Goal: Task Accomplishment & Management: Manage account settings

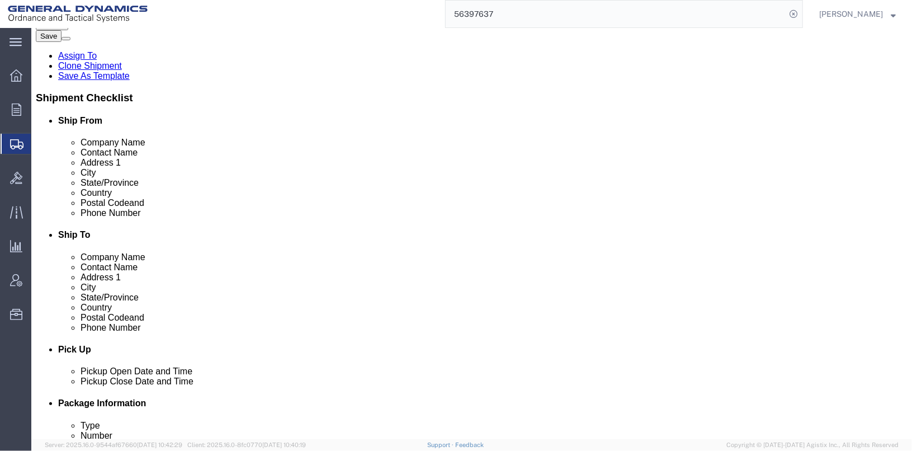
scroll to position [186, 0]
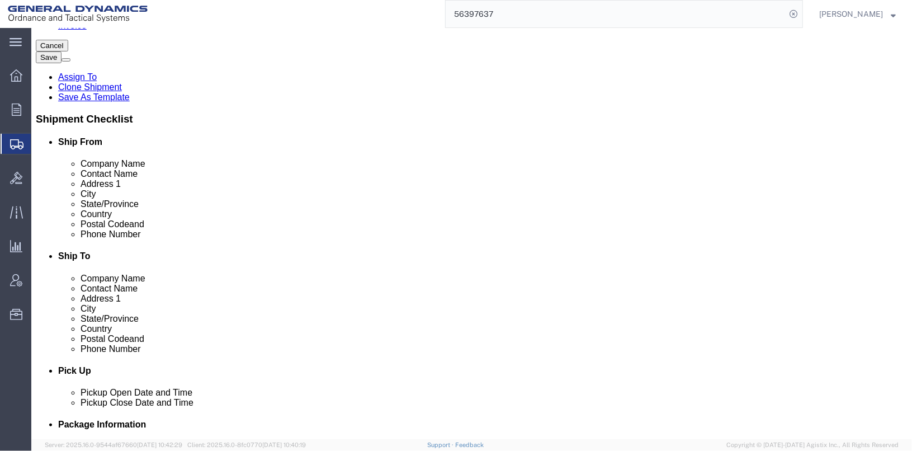
click link "Package Information"
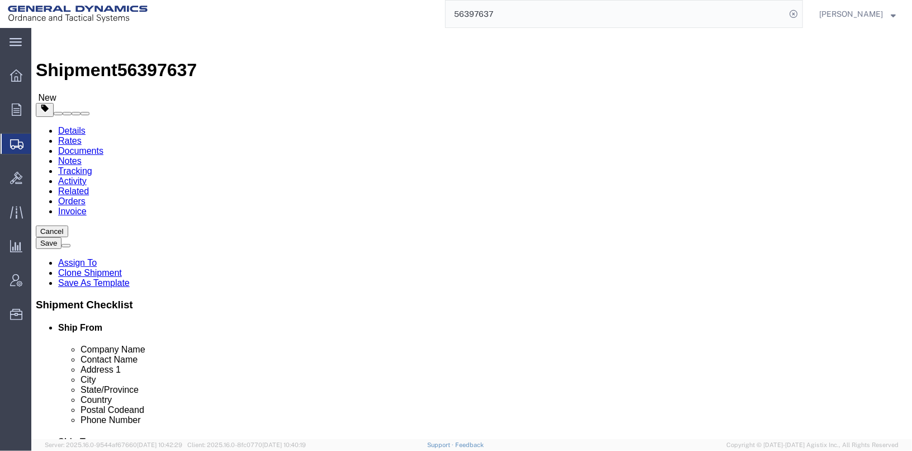
click button "Save"
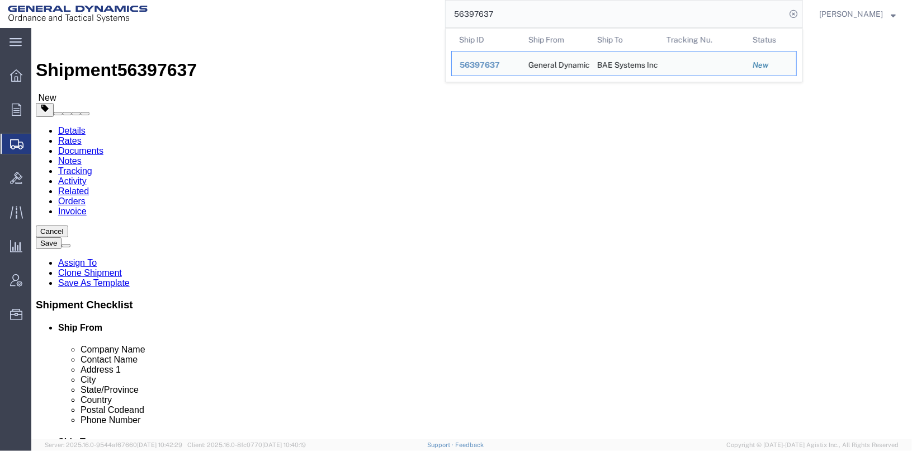
drag, startPoint x: 515, startPoint y: 15, endPoint x: 448, endPoint y: 11, distance: 66.7
click at [448, 11] on div "56397637 Ship ID Ship From Ship To Tracking Nu. Status Ship ID 56397637 Ship Fr…" at bounding box center [479, 14] width 648 height 28
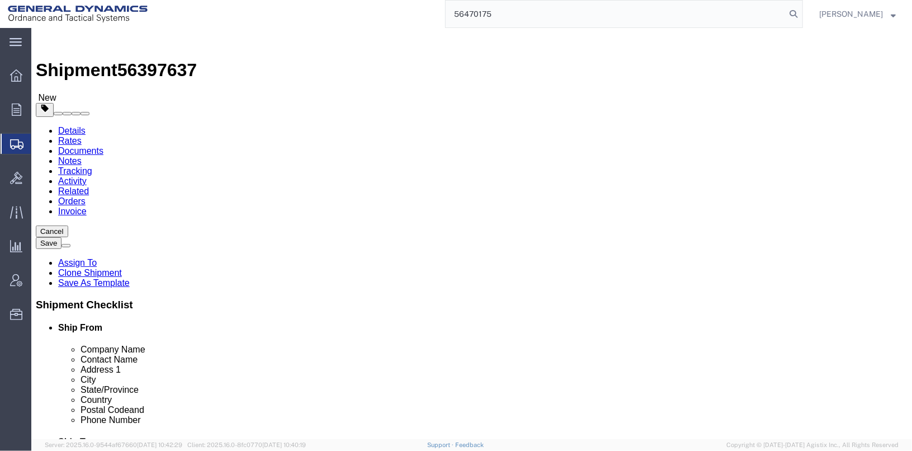
type input "56470175"
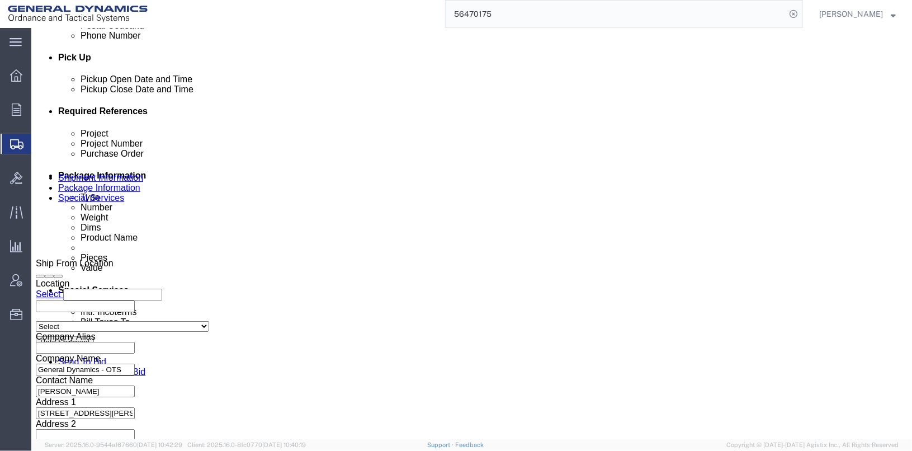
scroll to position [577, 0]
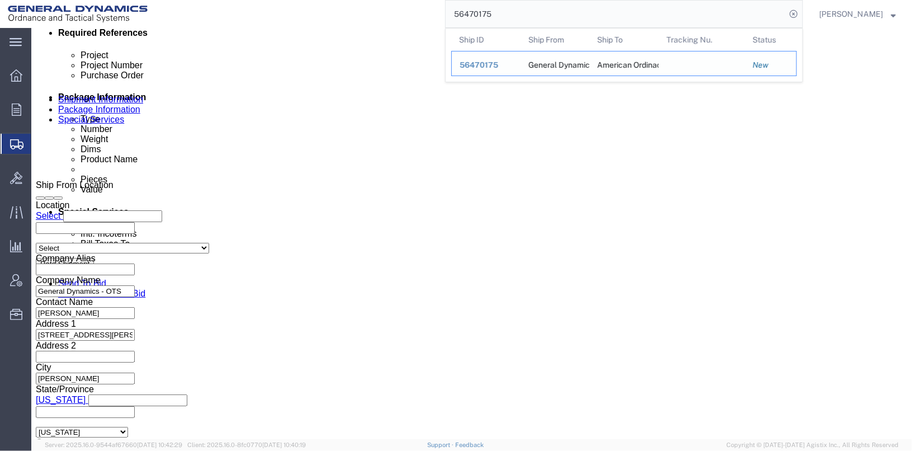
click at [494, 66] on span "56470175" at bounding box center [479, 64] width 39 height 9
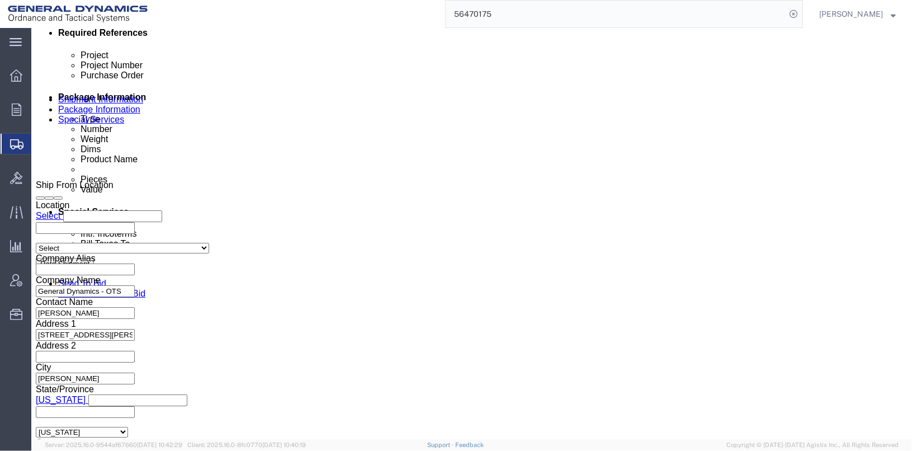
click link "Clone Shipment"
click input "25360"
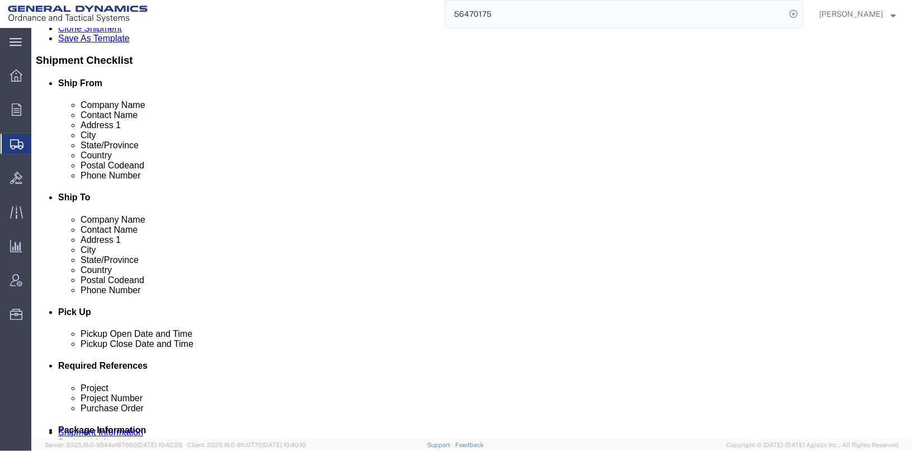
scroll to position [186, 0]
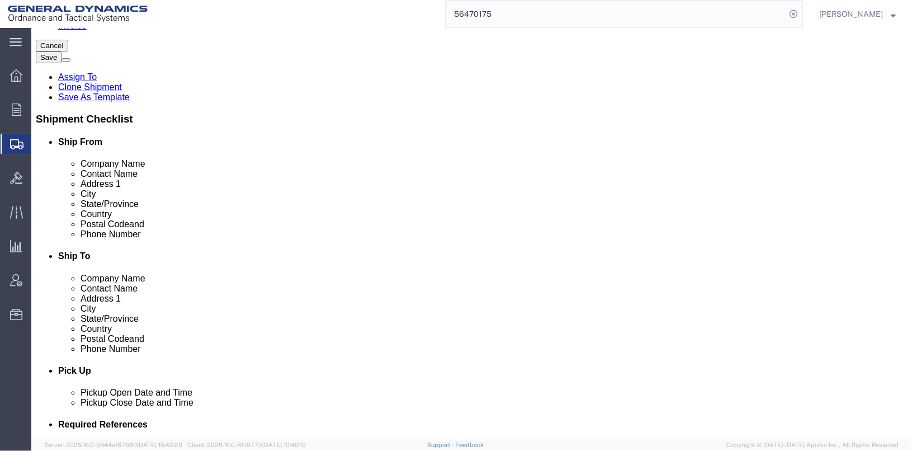
type input "25361"
click button "Save"
click div
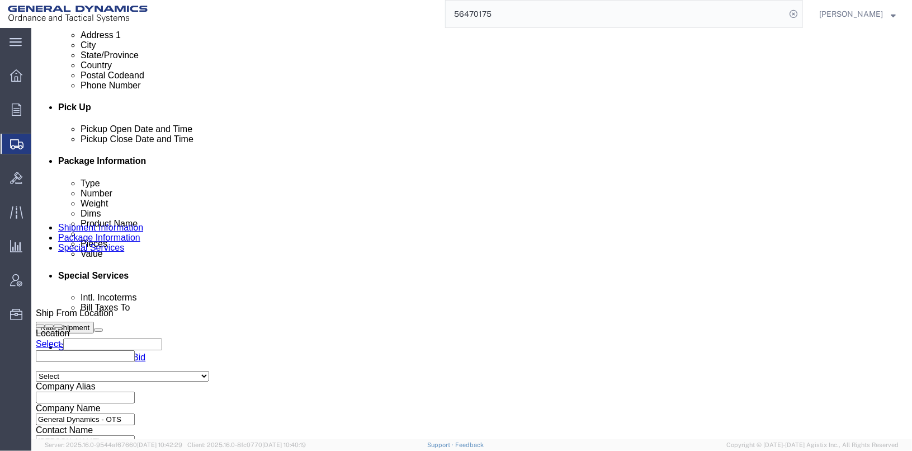
scroll to position [466, 0]
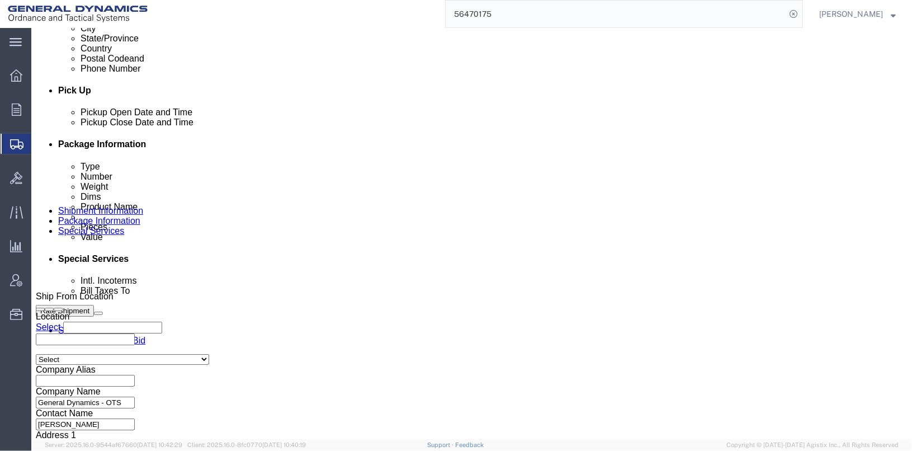
click link "Clone Shipment"
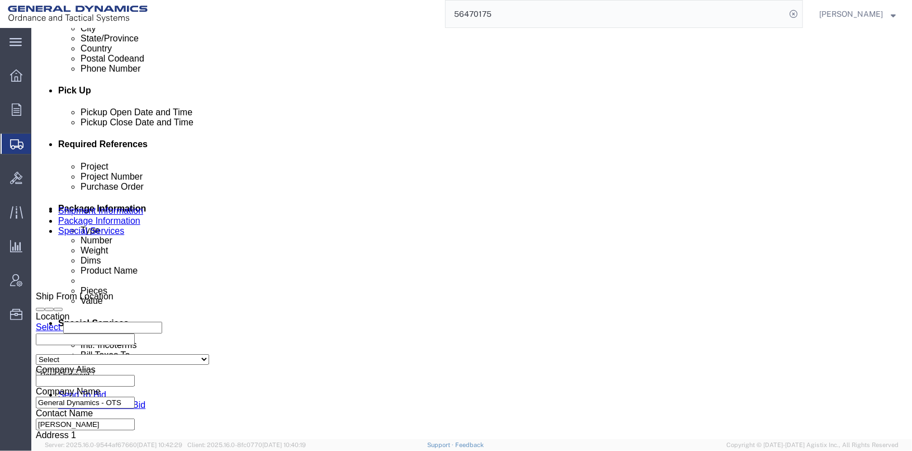
click input "25361"
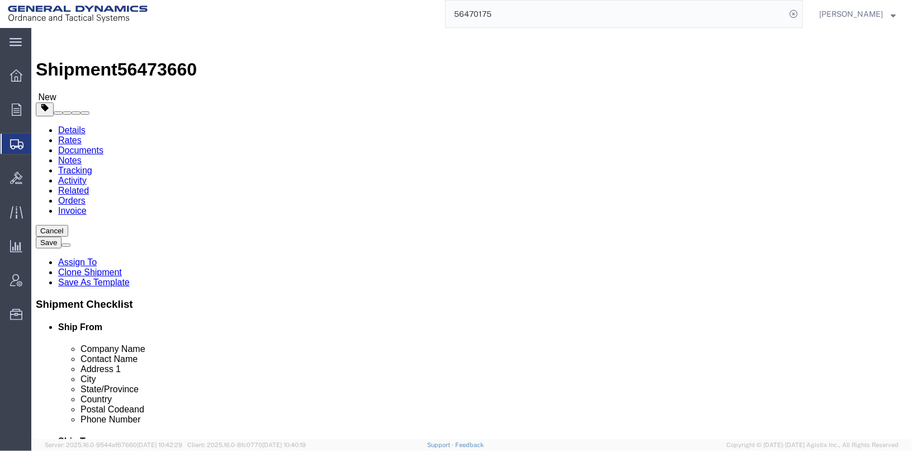
scroll to position [0, 0]
type input "25362"
click link "Special Services"
click button "Dual Driver Protective Service (DDP), Satellite Motor Surveillance Service (SNS…"
click link "Dual Driver Protective Service (DDP)"
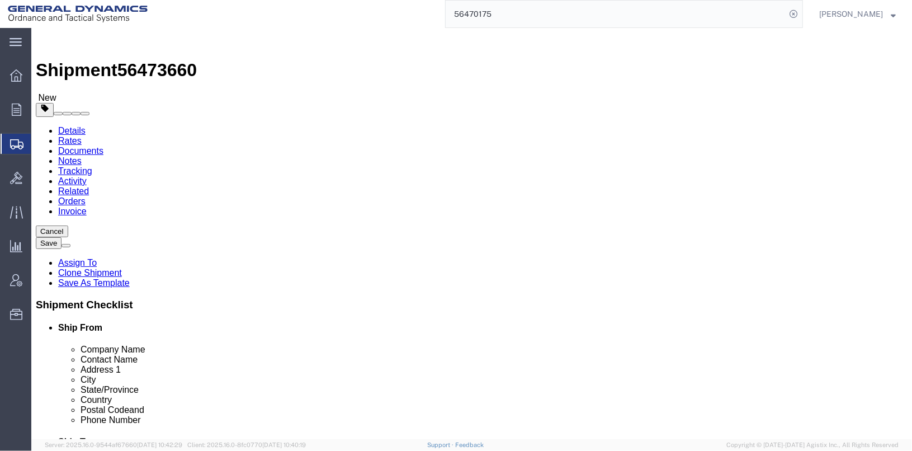
scroll to position [279, 0]
click span "Satellite Motor Surveillance Service (SNS)"
select select "VEHICLE_TRAILER_TRACK_SERVICE_FLAG"
click link "Trailer Tracking Service (DCS)"
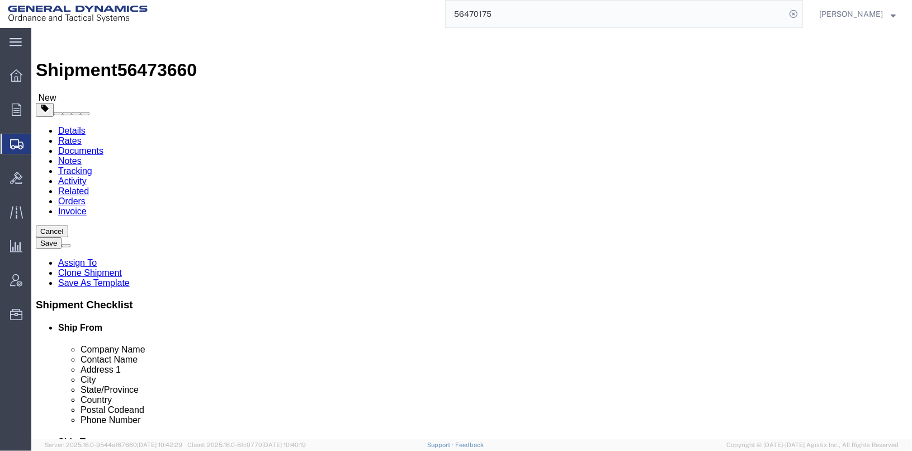
select select
click button "Save"
click icon
click button "Save"
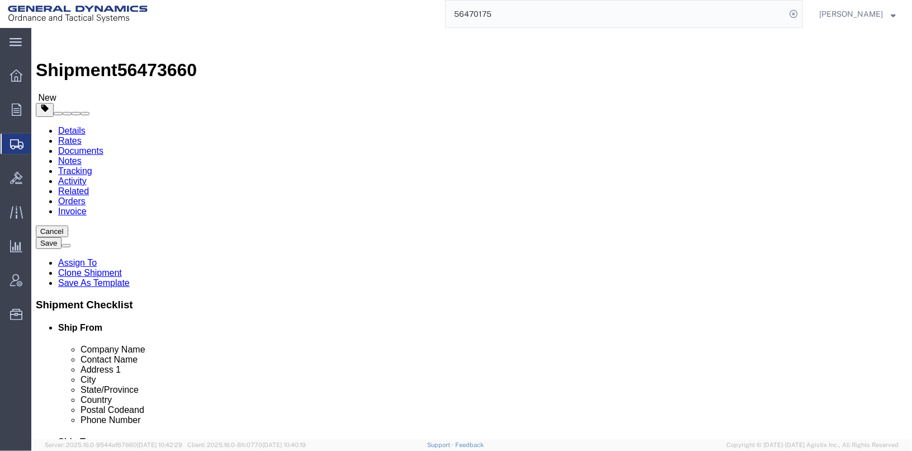
click at [716, 24] on input "56470175" at bounding box center [616, 14] width 340 height 27
drag, startPoint x: 355, startPoint y: 127, endPoint x: 323, endPoint y: 99, distance: 42.0
click div "Shipment Information Package Information Special Services"
click icon
click span "button"
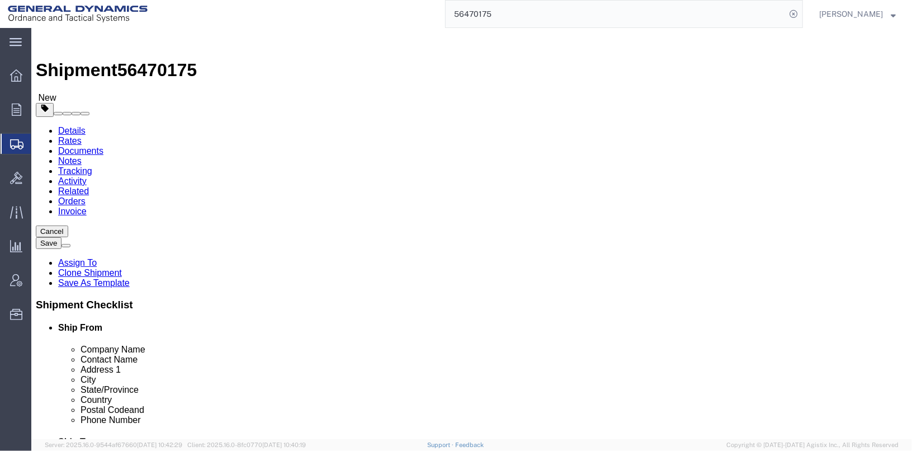
click span "Dual Driver Protective Service (DDP)"
click span "Satellite Motor Surveillance Service (SNS)"
select select "VEHICLE_TRAILER_TRACK_SERVICE_FLAG"
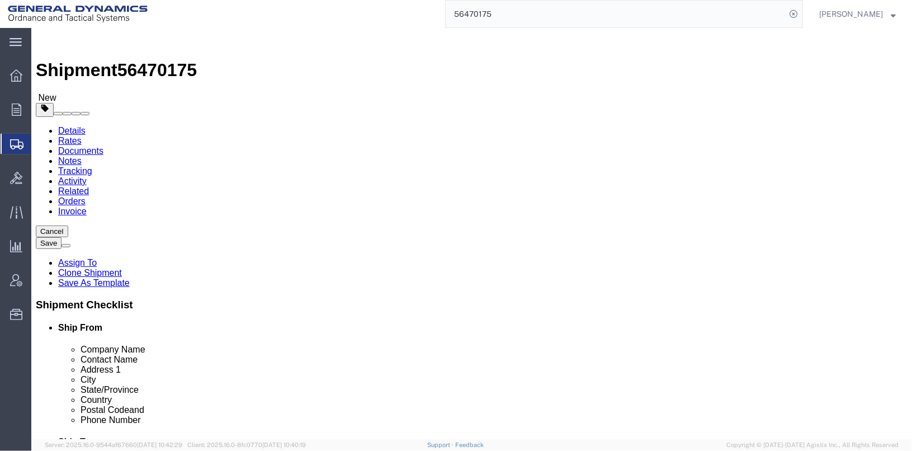
click link "Trailer Tracking Service (DCS)"
select select
click button "Save"
click at [569, 21] on input "56470175" at bounding box center [616, 14] width 340 height 27
type input "56473618"
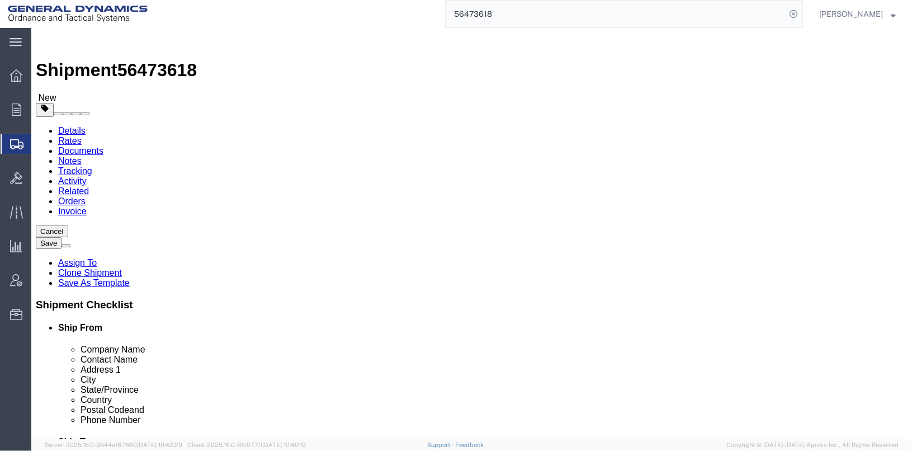
click icon
click span "Dual Driver Protective Service (DDP), Satellite Motor Surveillance Service (SNS…"
click link "Dual Driver Protective Service (DDP)"
click link "Satellite Motor Surveillance Service (SNS)"
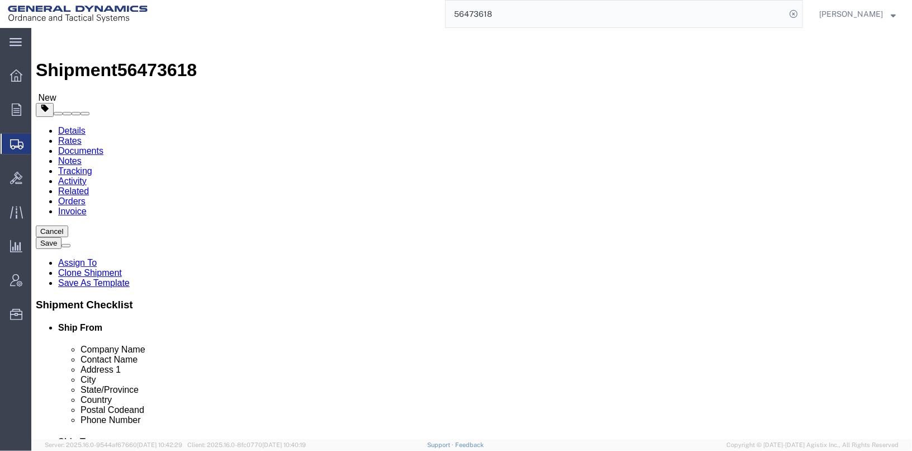
select select "VEHICLE_TRAILER_TRACK_SERVICE_FLAG"
click link "Trailer Tracking Service (DCS)"
select select
click button "Save"
click div
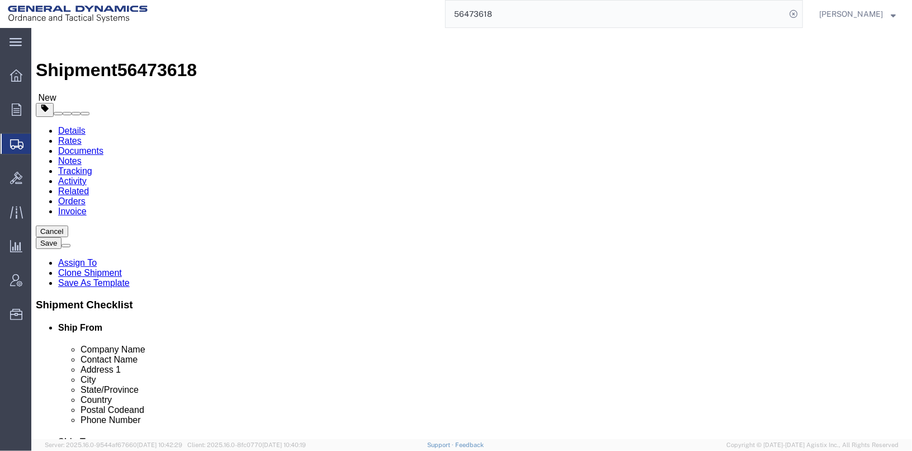
click link "Clone Shipment"
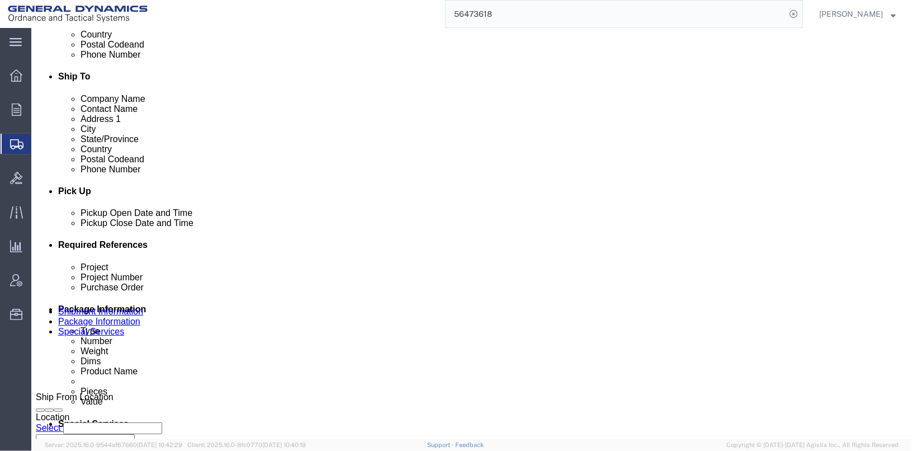
scroll to position [391, 0]
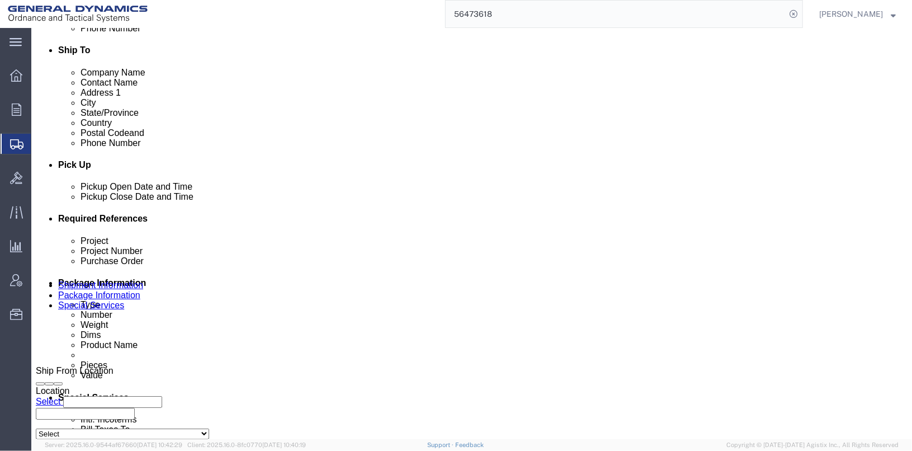
click div "[DATE] 1:29 PM"
click button "Apply"
click div "[DATE] 6:00 AM"
click button "Apply"
click input "25361"
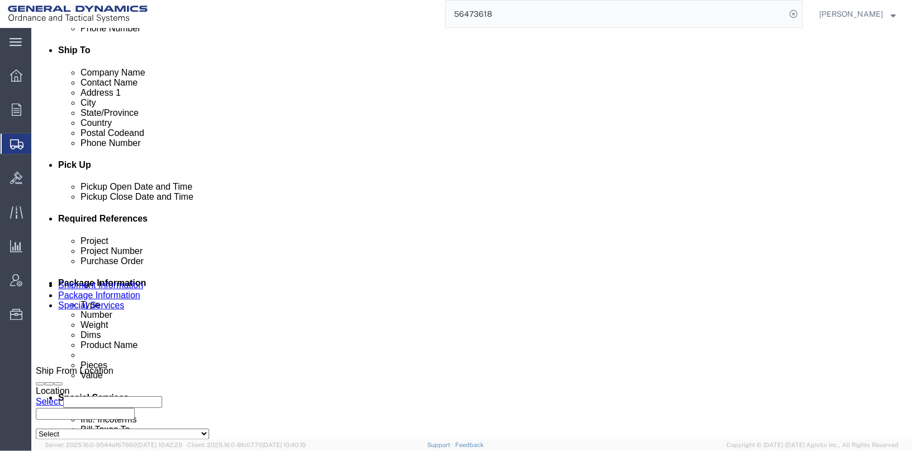
type input "25363"
click button "Save"
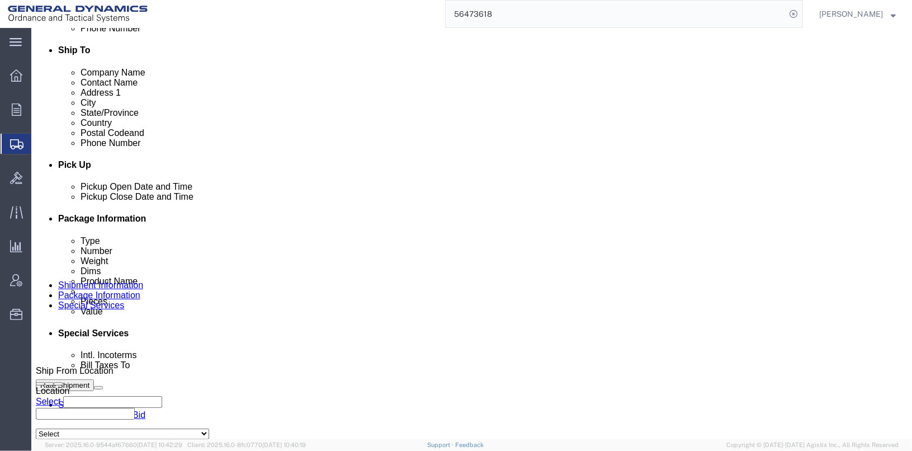
click div
click button "Save"
click div
click link "Clone Shipment"
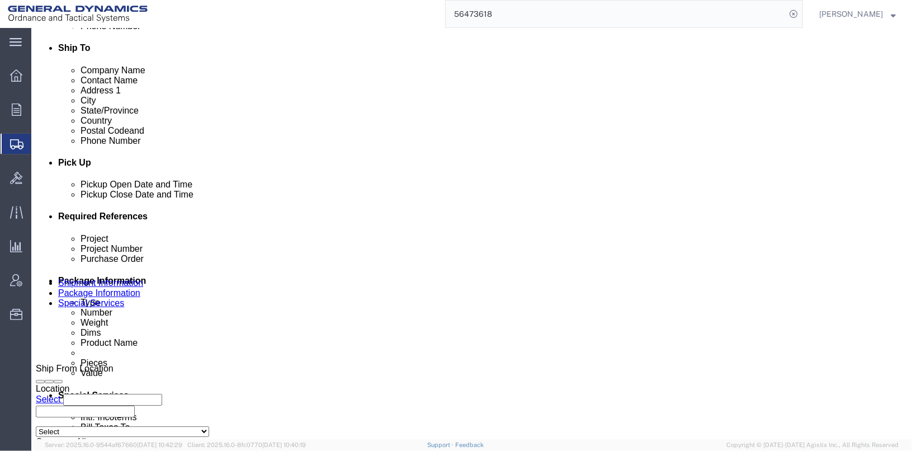
scroll to position [503, 0]
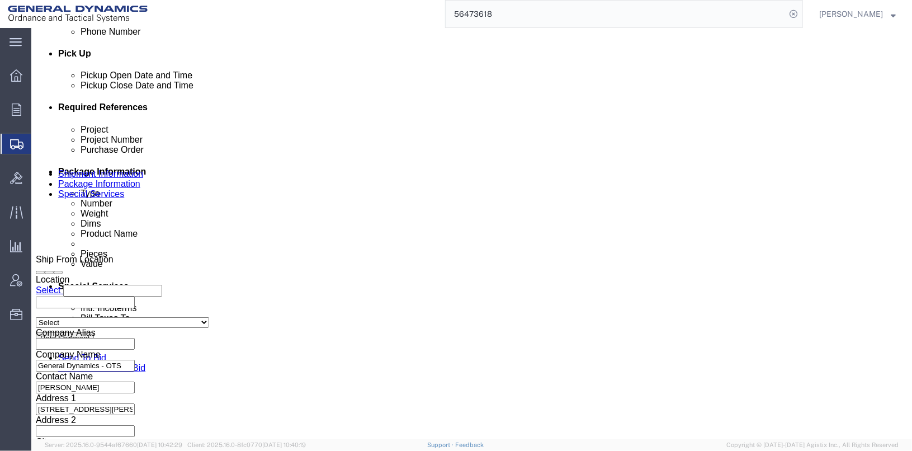
click input "25363"
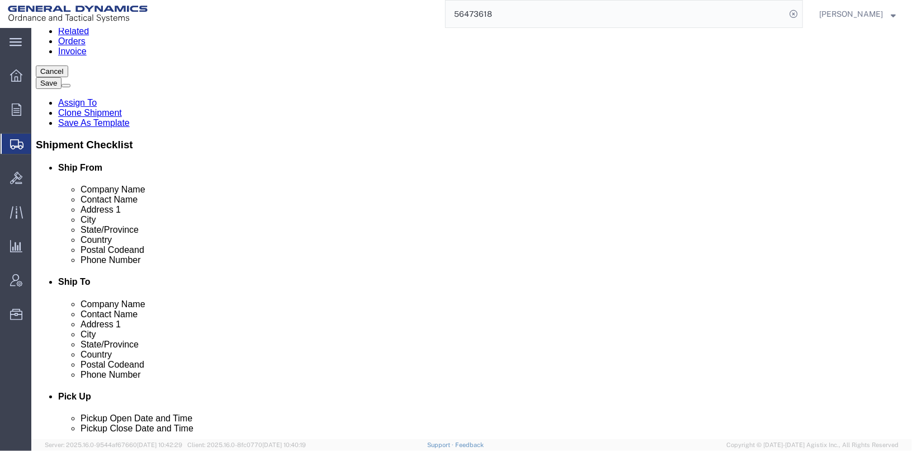
scroll to position [391, 0]
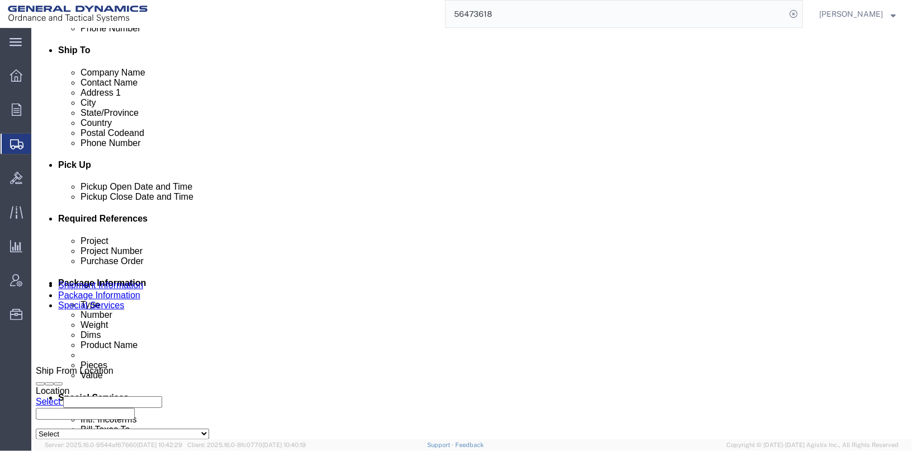
type input "25364"
click button "Save"
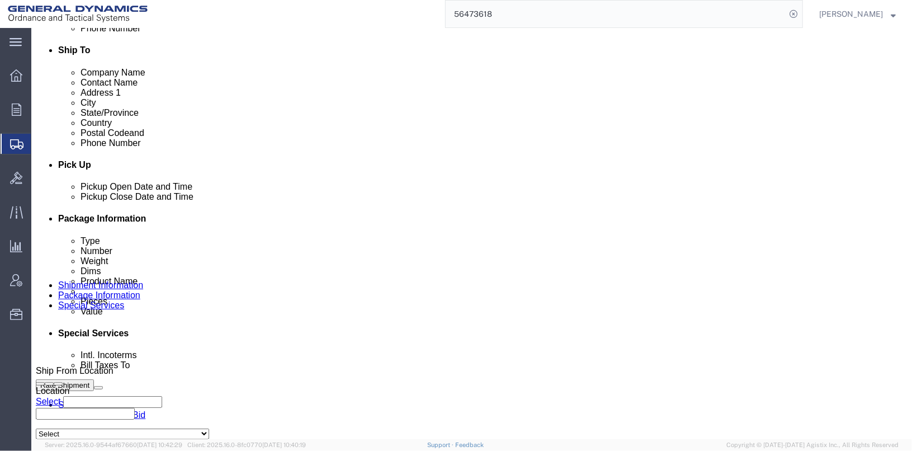
drag, startPoint x: 251, startPoint y: 330, endPoint x: 310, endPoint y: 328, distance: 59.3
click select "Select Account Type Activity ID Airline Appointment Number ASN Batch Request # …"
click div "Project 30100301 Project Number 30100301 Purchase Order 30100301 Select Account…"
click button "Save"
click link "Clone Shipment"
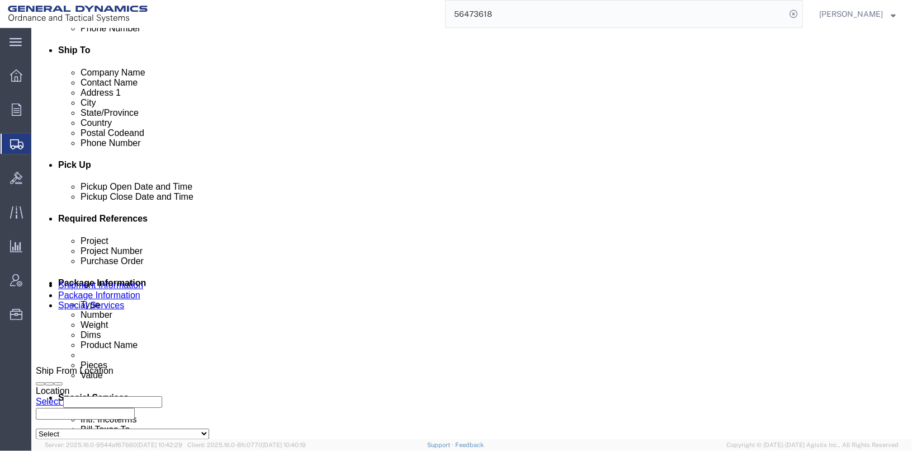
click input "25364"
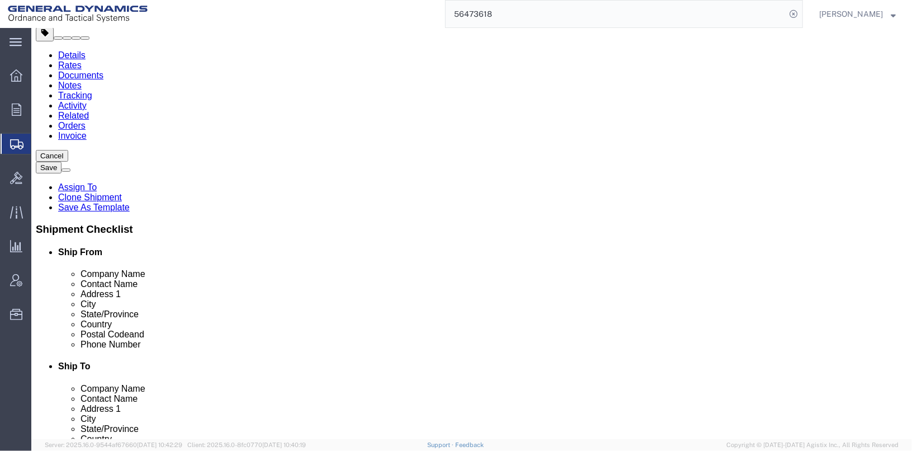
scroll to position [74, 0]
type input "25365"
click icon
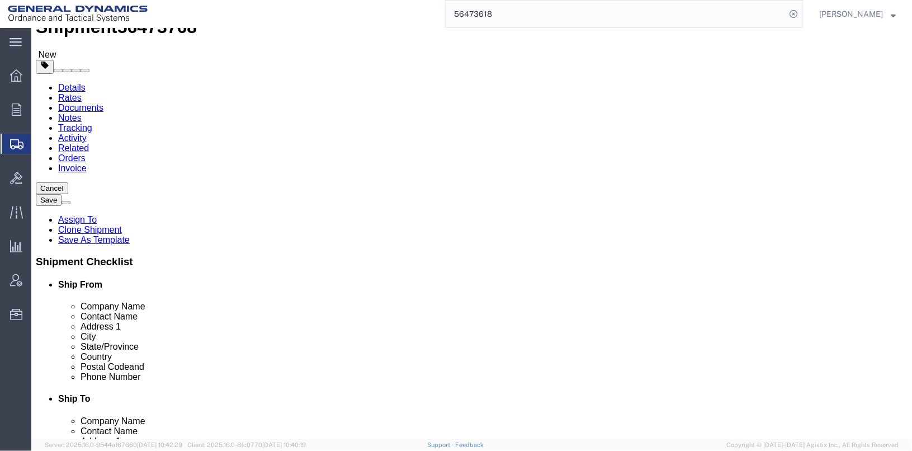
click input "40"
type input "4"
type input "27"
drag, startPoint x: 161, startPoint y: 252, endPoint x: 117, endPoint y: 248, distance: 44.3
click div "36000.00 Select kgs lbs"
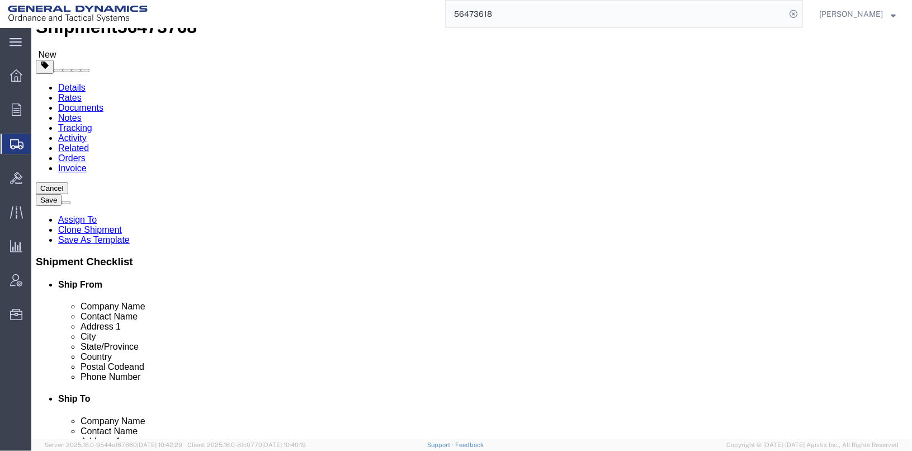
type input "21060"
click div "Pieces: 1200.00 Each Total value: 1000.00 USD"
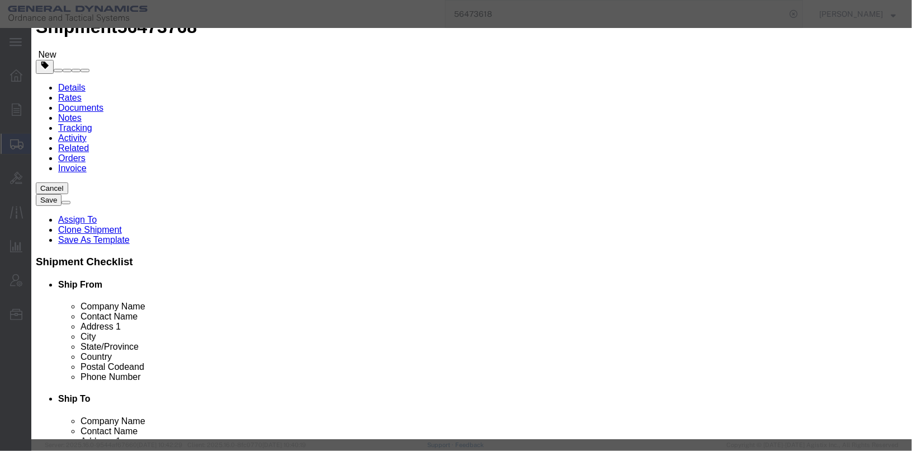
drag, startPoint x: 305, startPoint y: 111, endPoint x: 226, endPoint y: 96, distance: 80.7
click div "Product Name M1002 CONTAINER & CUSHION ASSY. Pieces 1200.00 Select Bag Barrels …"
type input "810"
type input "675"
click textarea "M1002 CONTAINER & CUSHION ASSY. LOT#LC7-M1002"
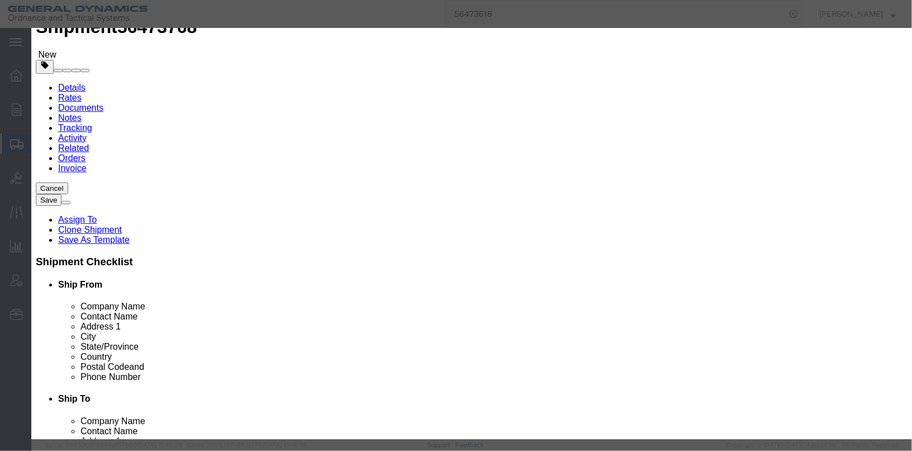
scroll to position [0, 0]
click button "Save & Close"
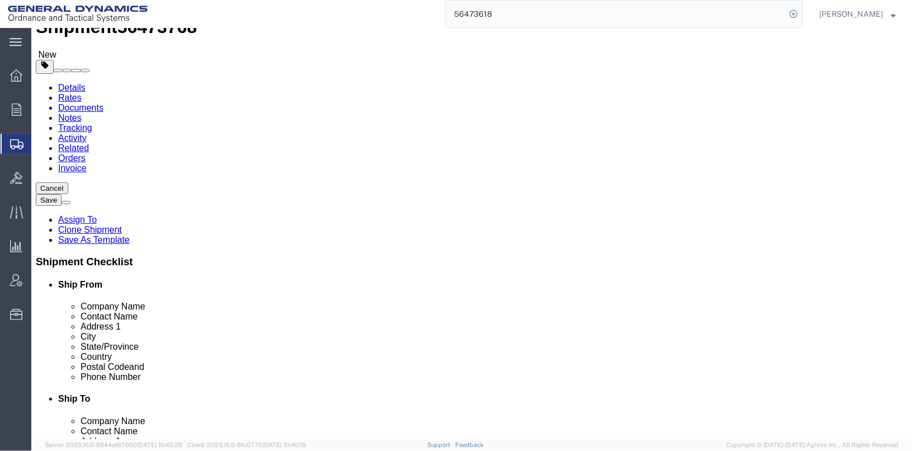
click link "Special Services"
click button "Save"
click at [567, 17] on input "56473618" at bounding box center [616, 14] width 340 height 27
drag, startPoint x: 216, startPoint y: 176, endPoint x: 216, endPoint y: 185, distance: 8.4
click div "Location Select Select My Profile Location GD-OTS [GEOGRAPHIC_DATA] (Commerce) …"
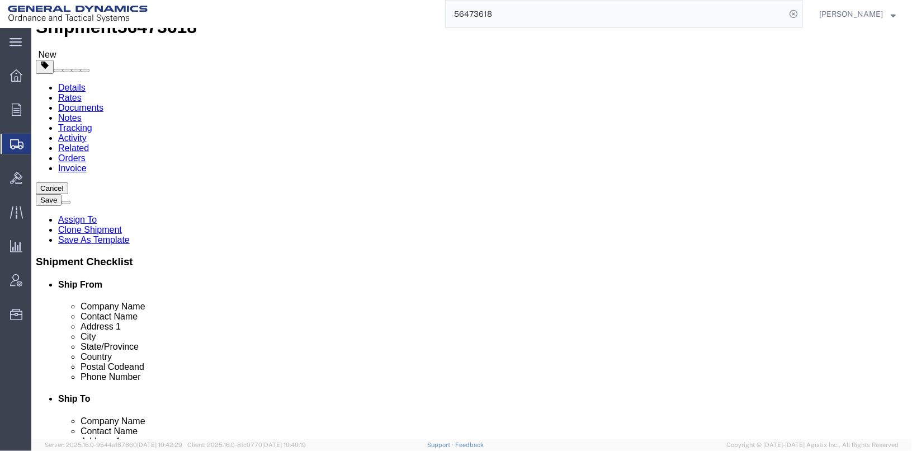
click input "[PERSON_NAME]"
type input "[PERSON_NAME]"
click p "- General Dynamics - OTS - ([PERSON_NAME]) [STREET_ADDRESS][PERSON_NAME]"
select select "IL"
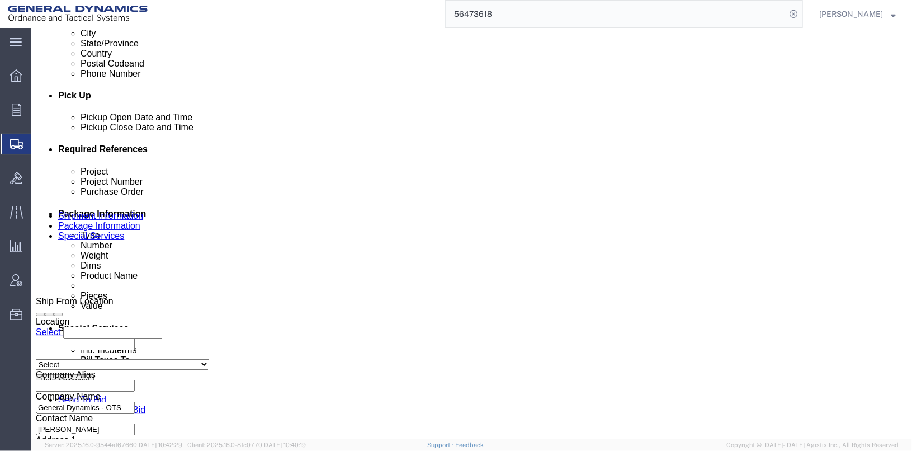
scroll to position [435, 0]
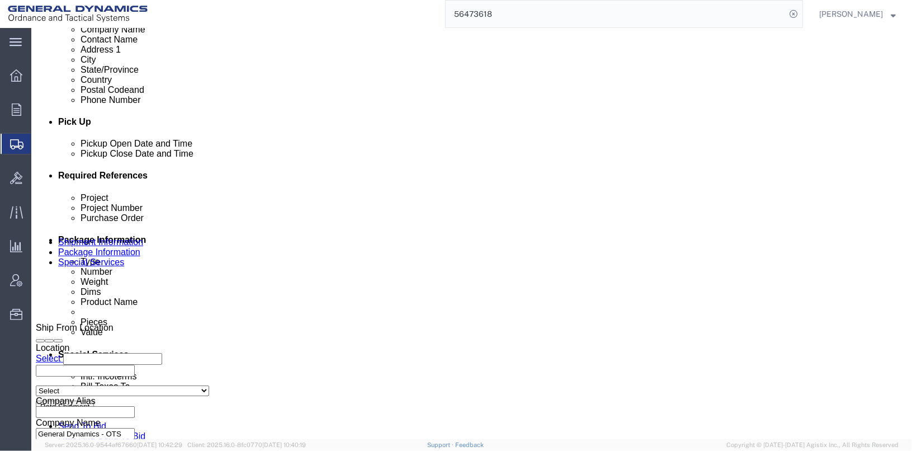
click div "[DATE] 1:29 PM"
click button "Apply"
click div "[DATE] 6:00 AM"
click button "Apply"
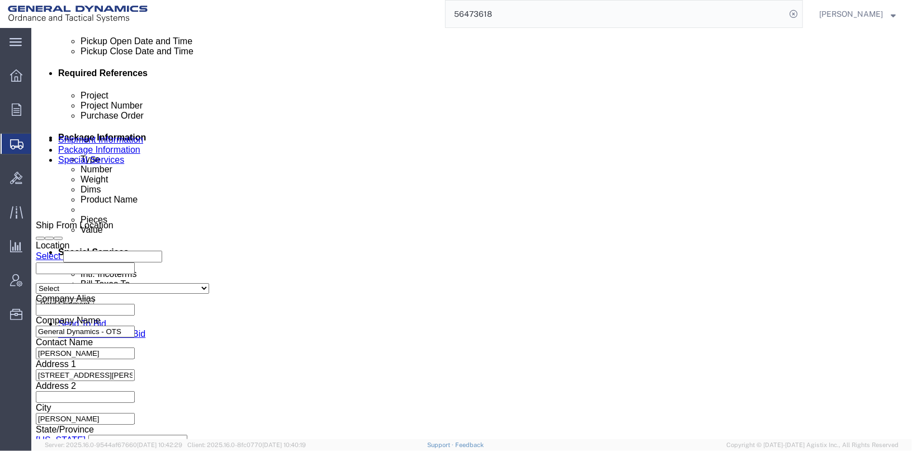
scroll to position [546, 0]
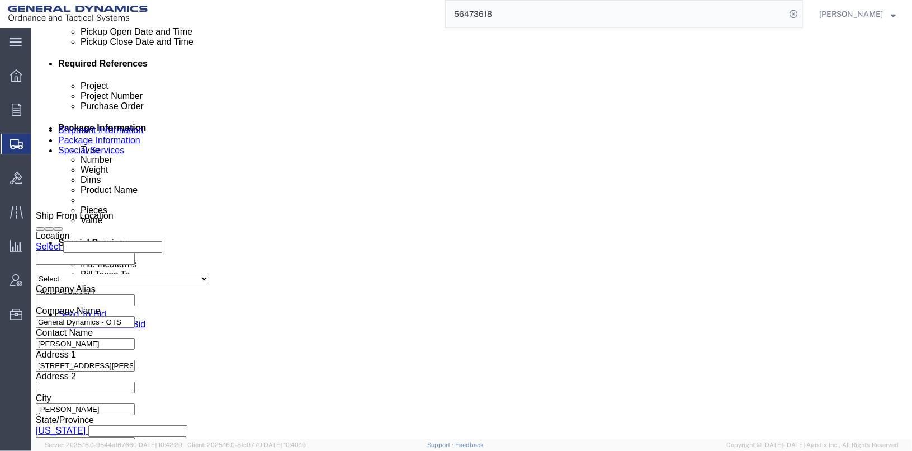
click input "25361"
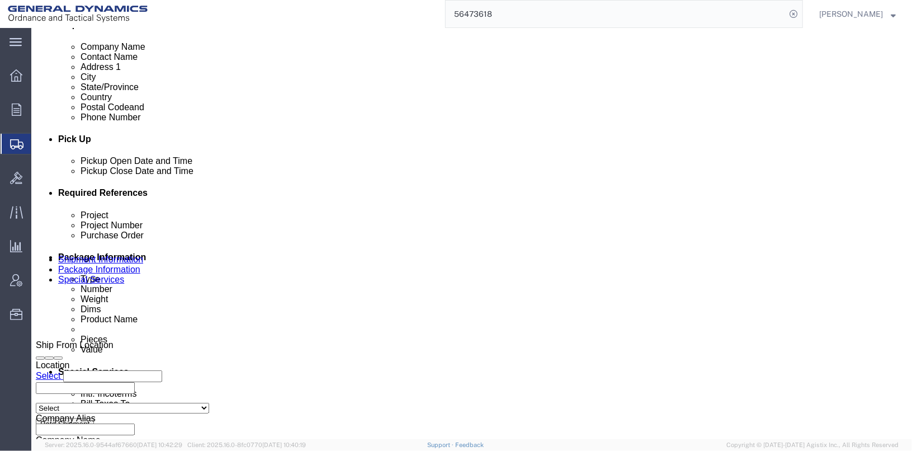
scroll to position [577, 0]
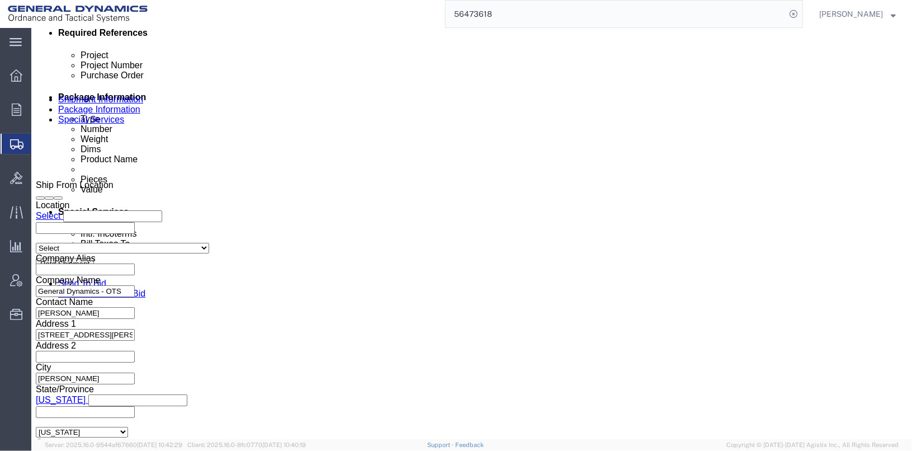
type input "25366"
click button "Continue"
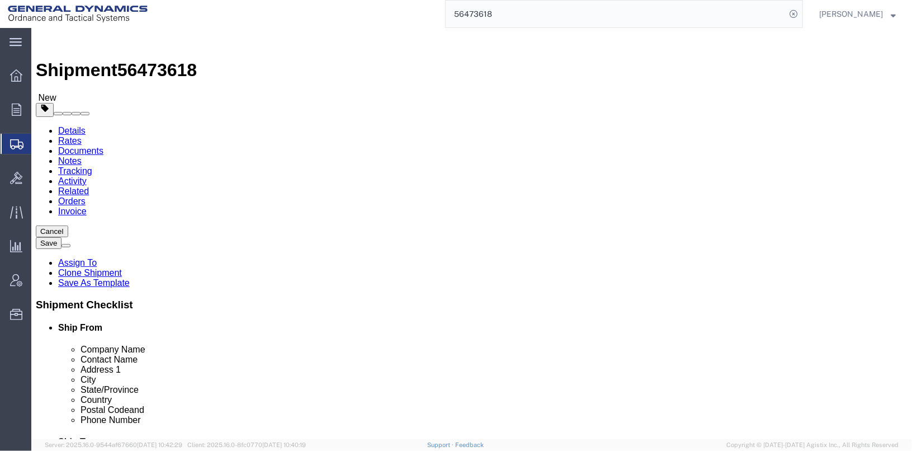
click link "Special Services"
click link "Shipment Information"
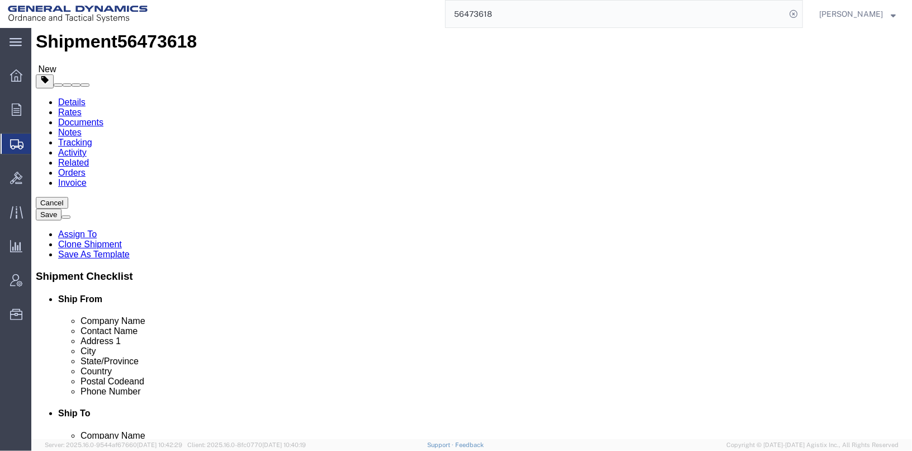
scroll to position [55, 0]
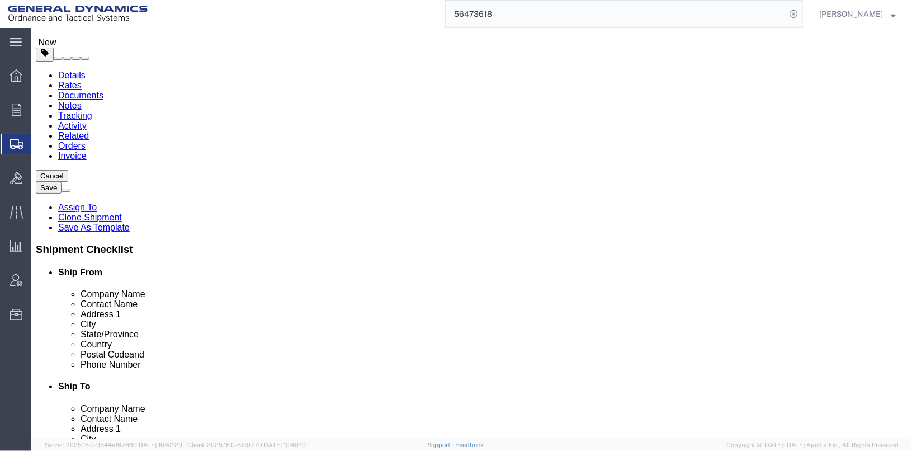
click input "[PHONE_NUMBER]"
type input "[PHONE_NUMBER]"
click input "[PERSON_NAME][EMAIL_ADDRESS][PERSON_NAME][DOMAIN_NAME]"
type input "[PERSON_NAME][EMAIL_ADDRESS][PERSON_NAME][DOMAIN_NAME]"
click button "Save"
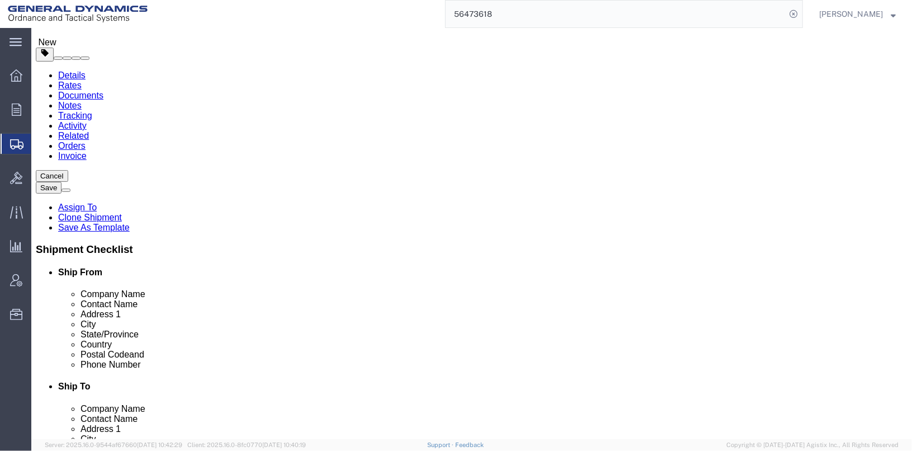
click link "Special Services"
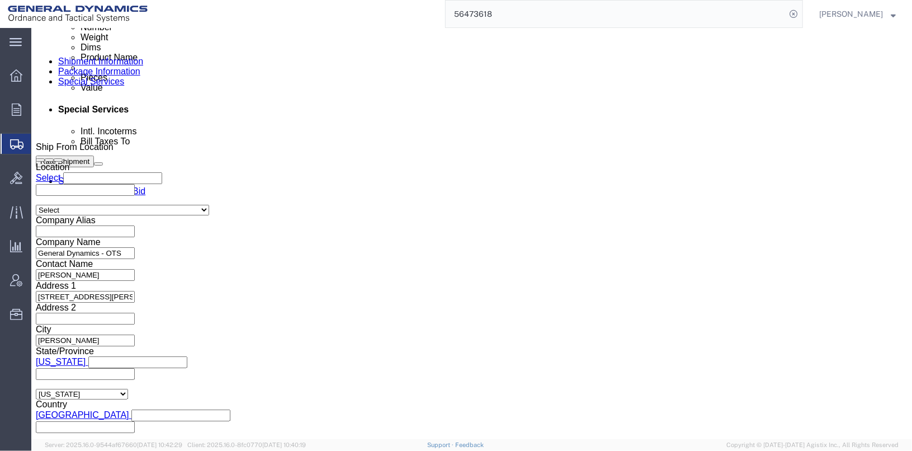
scroll to position [783, 0]
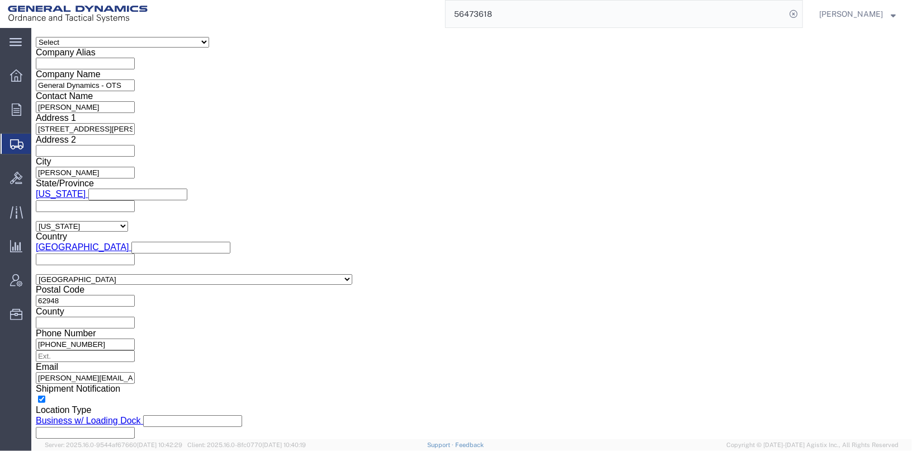
click input "text"
type input "[PERSON_NAME]"
click button "Save"
click icon
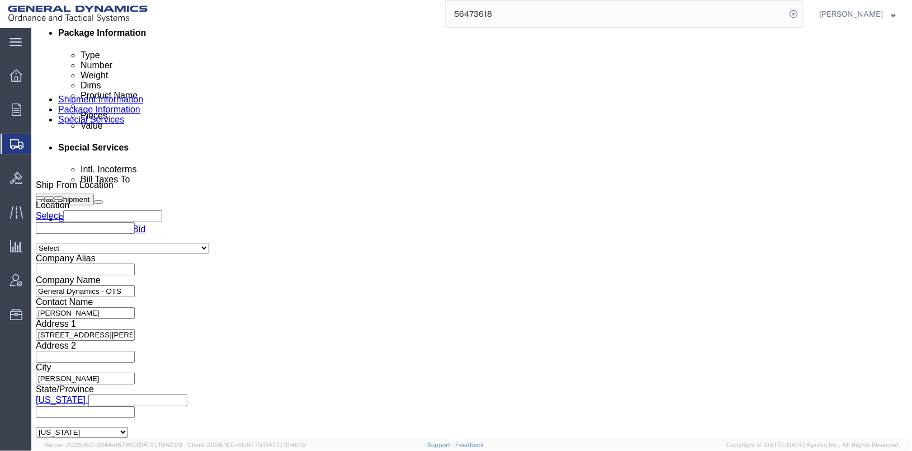
click input "#"
type input "# 56473618"
click button "Save"
click div
click link "Clone Shipment"
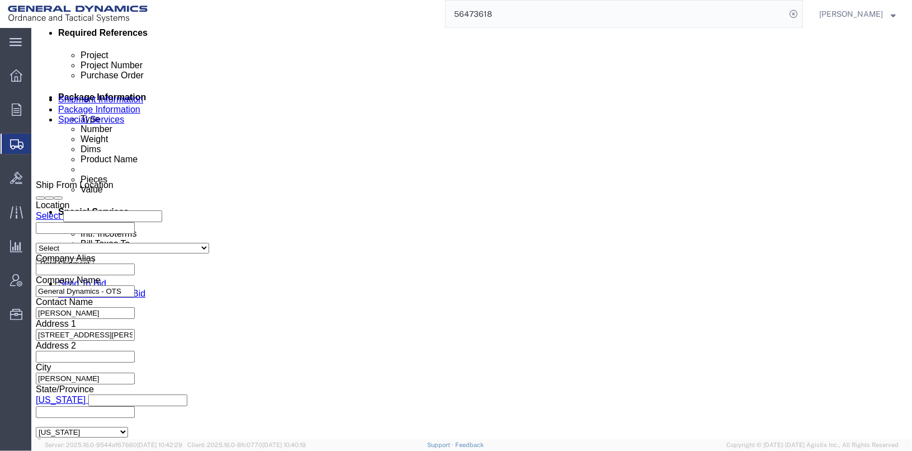
click input "# 56473618"
type input "# 5437180"
click input "25366"
type input "25367"
click button "Save"
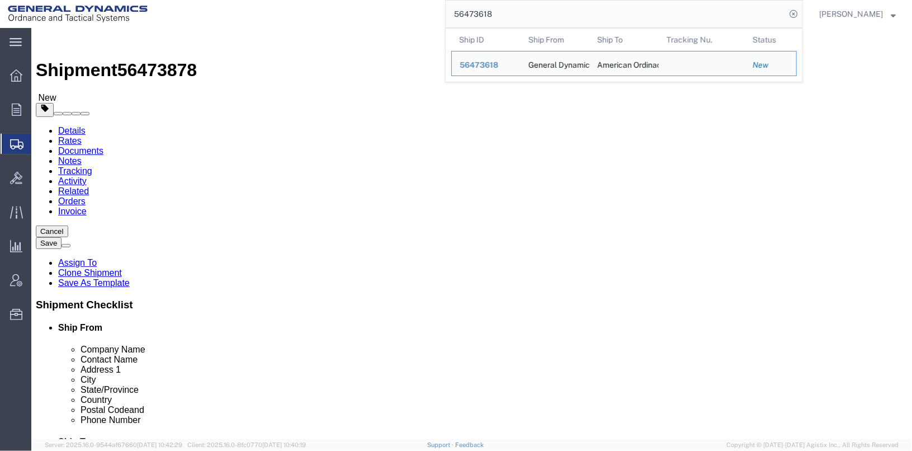
click at [555, 17] on input "56473618" at bounding box center [616, 14] width 340 height 27
click at [498, 65] on span "56473618" at bounding box center [479, 64] width 39 height 9
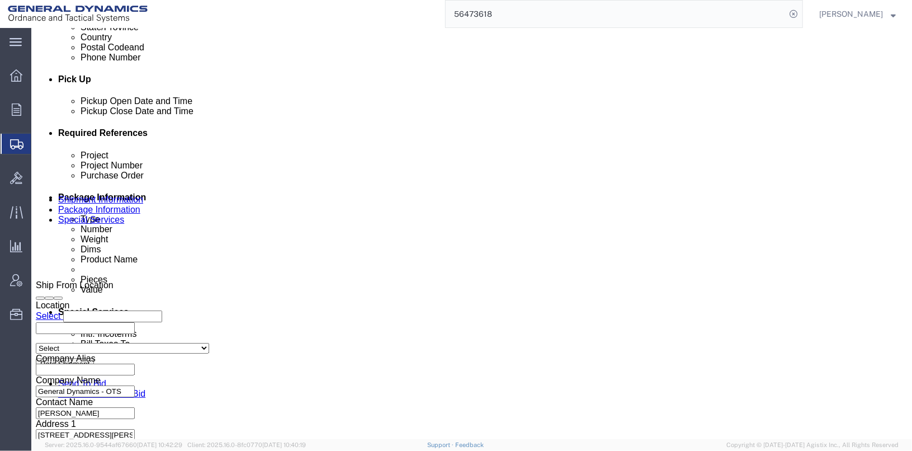
scroll to position [503, 0]
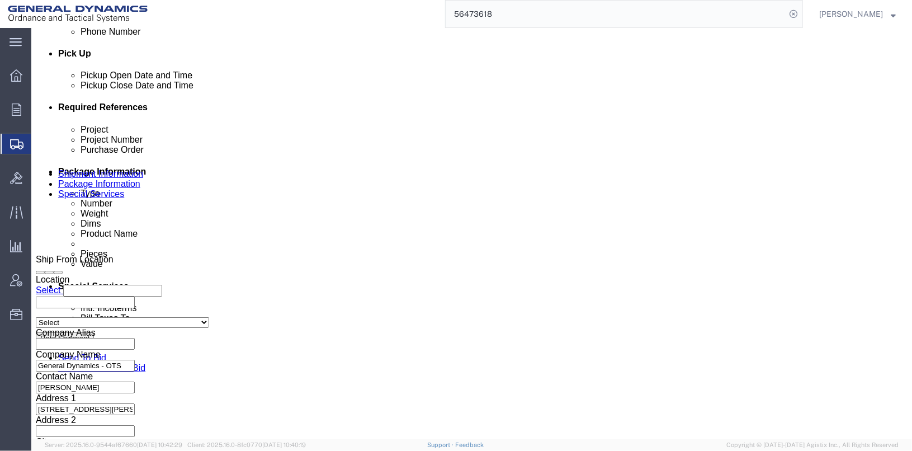
drag, startPoint x: 600, startPoint y: 211, endPoint x: 547, endPoint y: 219, distance: 53.6
click input "# 56473618"
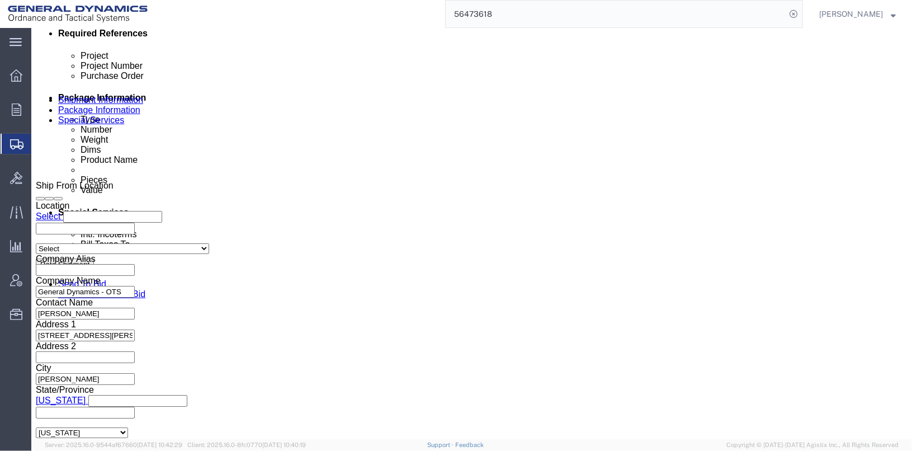
scroll to position [577, 0]
type input "# 5437181"
click button "Save"
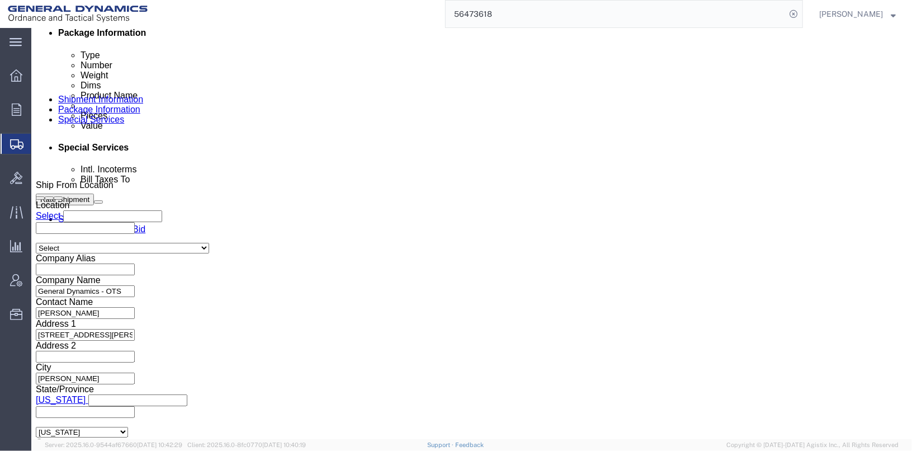
click at [531, 18] on input "56473618" at bounding box center [616, 14] width 340 height 27
type input "5"
type input "56470175"
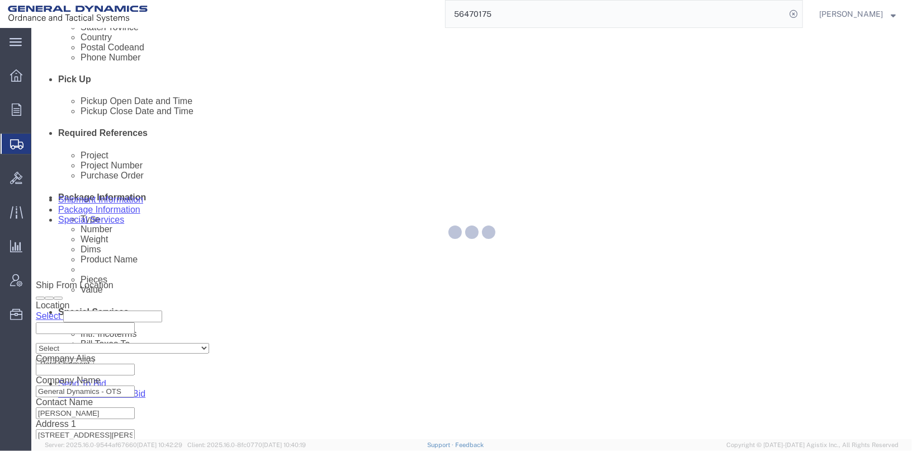
scroll to position [577, 0]
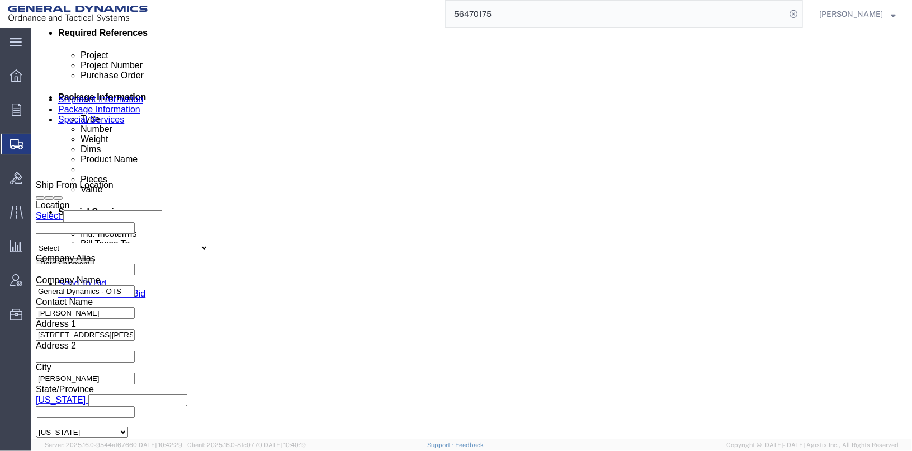
click link "Clone Shipment"
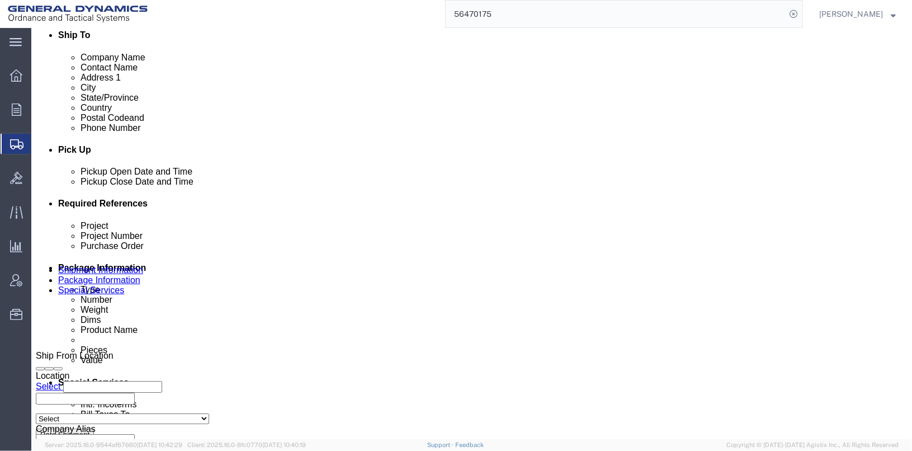
scroll to position [409, 0]
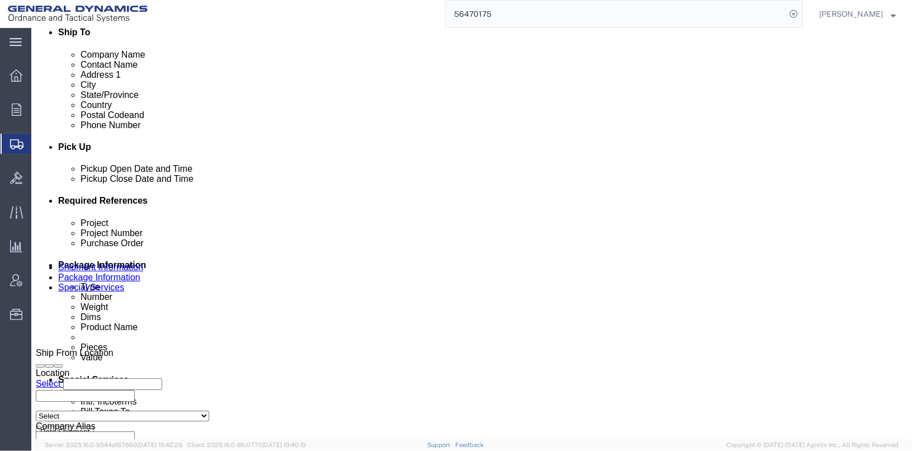
click input "25360"
type input "25361"
click button "Save"
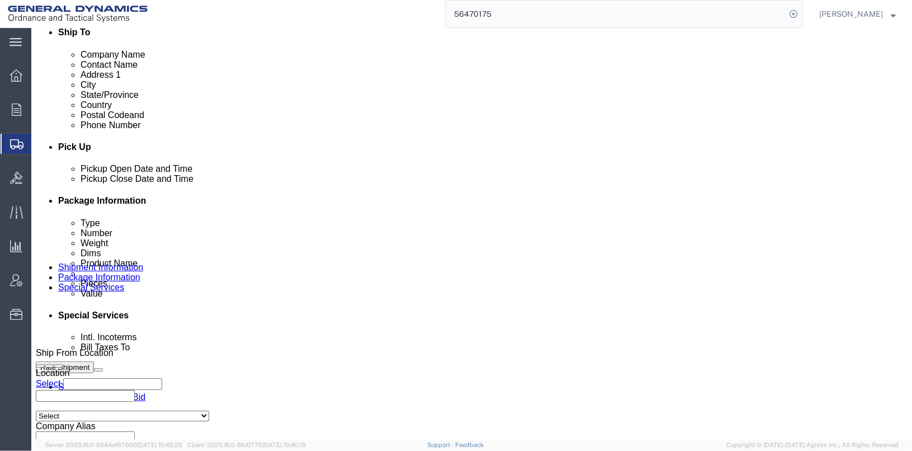
click at [537, 15] on input "56470175" at bounding box center [616, 14] width 340 height 27
type input "56473878"
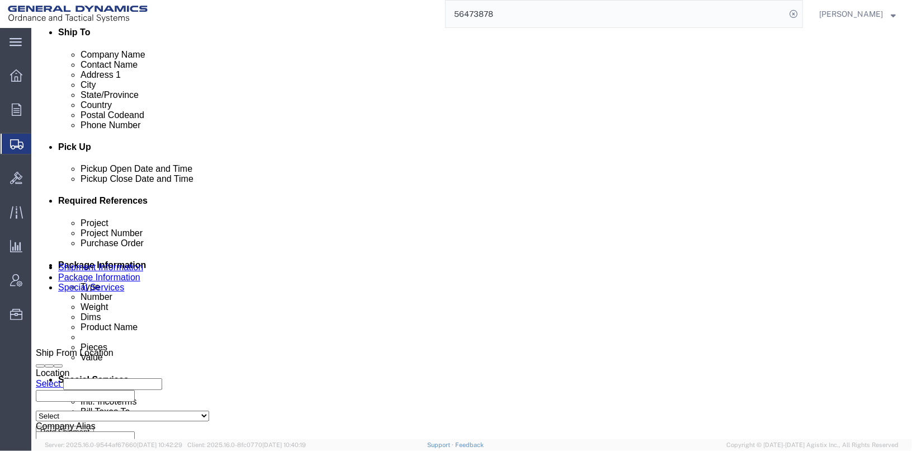
click link "Clone Shipment"
click input "# 5437180"
type input "# 5437179"
click input "25367"
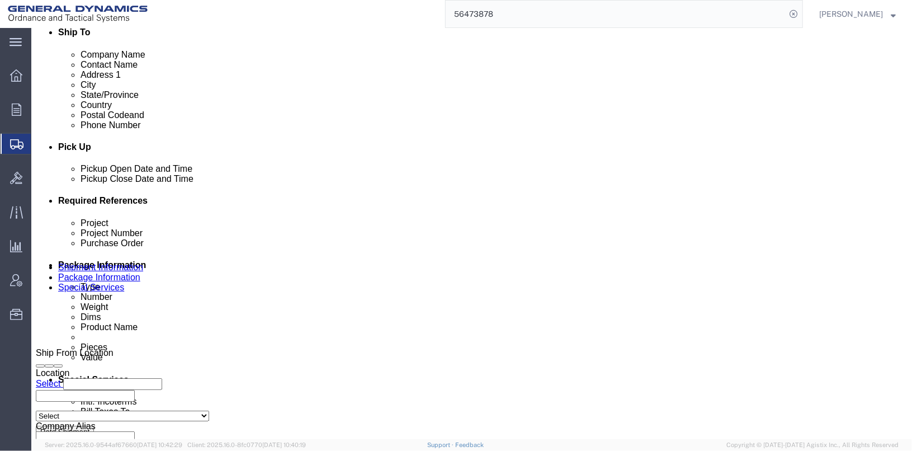
type input "25368"
click button "Save"
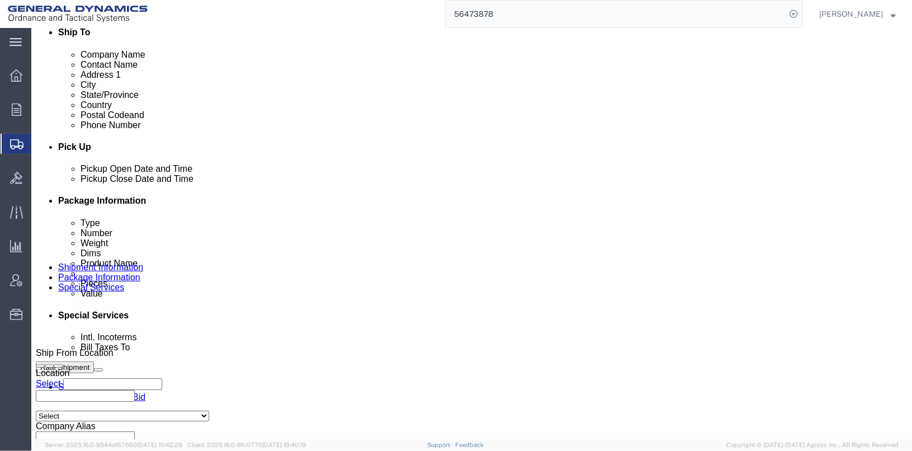
click div
click link "Clone Shipment"
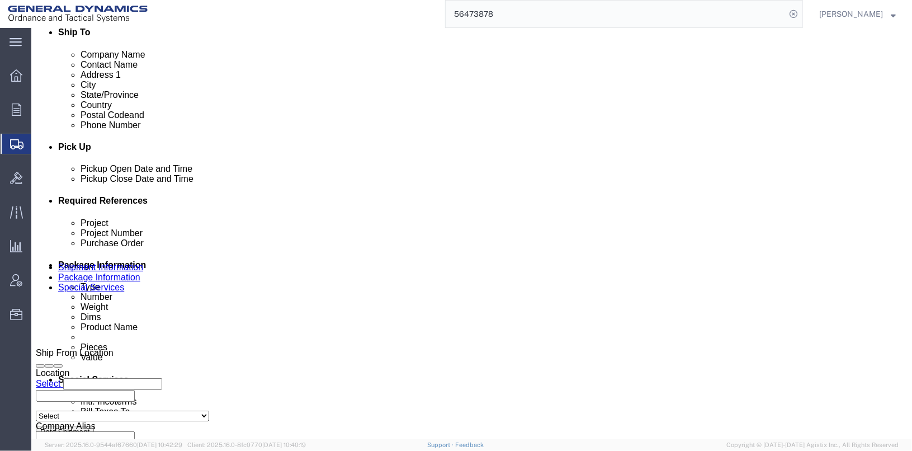
click input "# 5437179"
type input "# 5437182"
click input "25368"
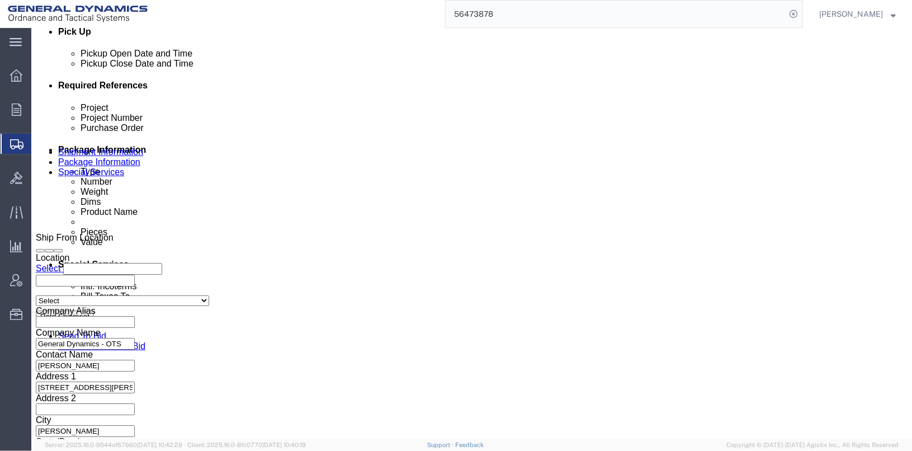
scroll to position [577, 0]
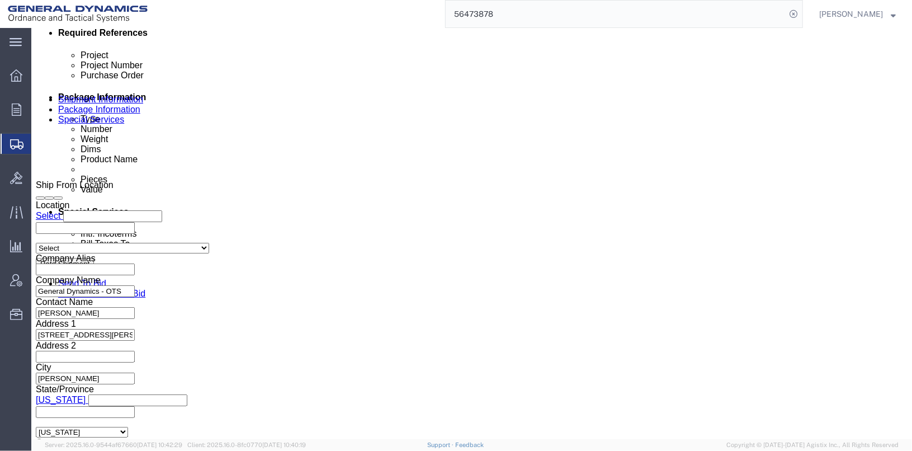
type input "25369"
click button "Continue"
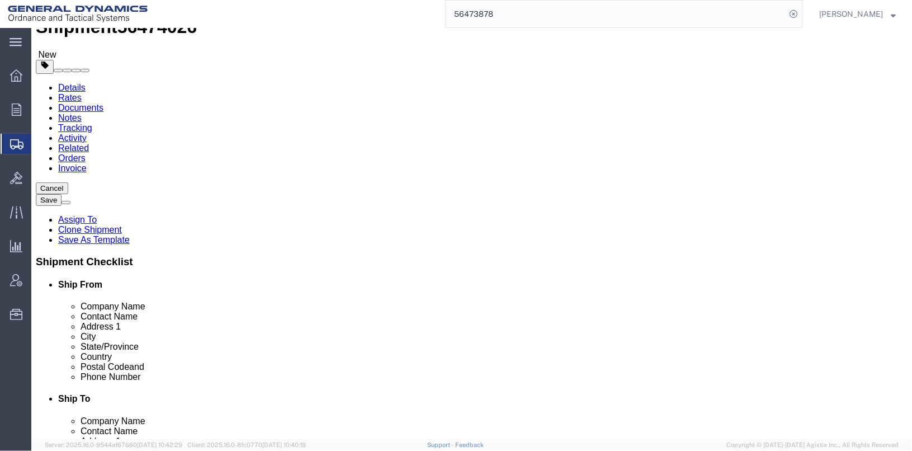
click input "40"
type input "4"
type input "18"
drag, startPoint x: 159, startPoint y: 254, endPoint x: 119, endPoint y: 257, distance: 39.8
click div "36000.00 Select kgs lbs"
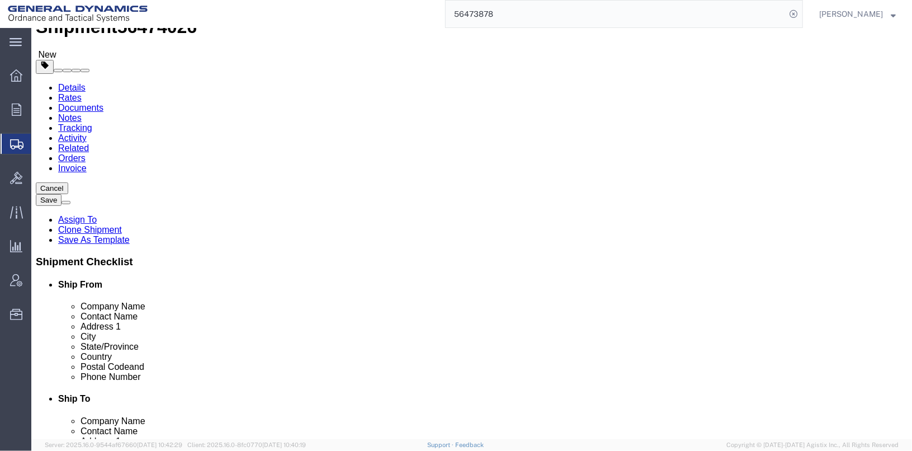
type input "16200"
click dd "1200.00 Each"
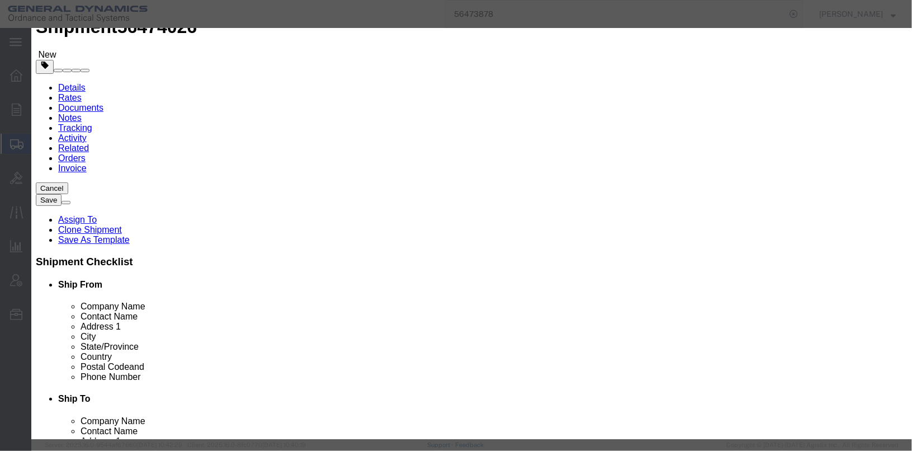
drag, startPoint x: 284, startPoint y: 102, endPoint x: 229, endPoint y: 103, distance: 54.8
click div "Pieces 1200.00 Select Bag Barrels 100Board Feet Bottle Box Blister Pack Carats …"
type input "540"
type input "450"
click label "GL Reference"
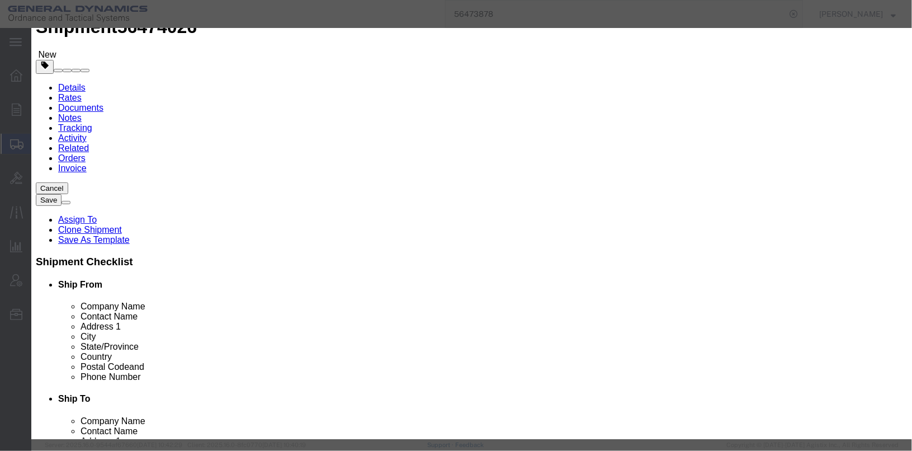
click button "Save & Close"
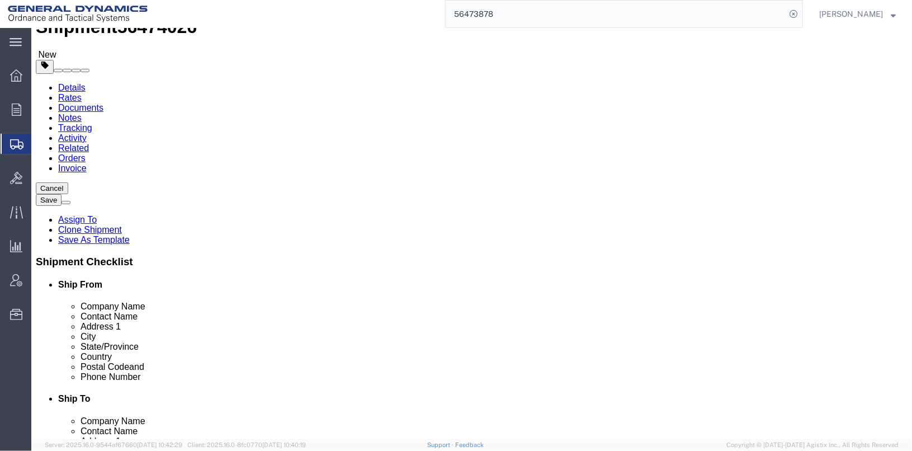
click icon
click button "Save"
click div
click body "Shipment 56474026 New Details Rates Documents Notes Tracking Activity Related O…"
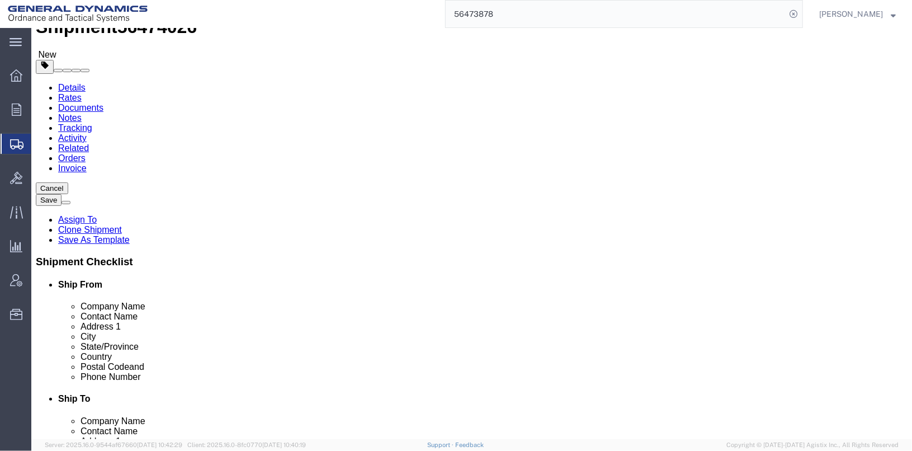
click button "Save"
click div
drag, startPoint x: 536, startPoint y: 16, endPoint x: 439, endPoint y: 2, distance: 98.3
click at [439, 2] on div "56473878" at bounding box center [479, 14] width 648 height 28
type input "56457045"
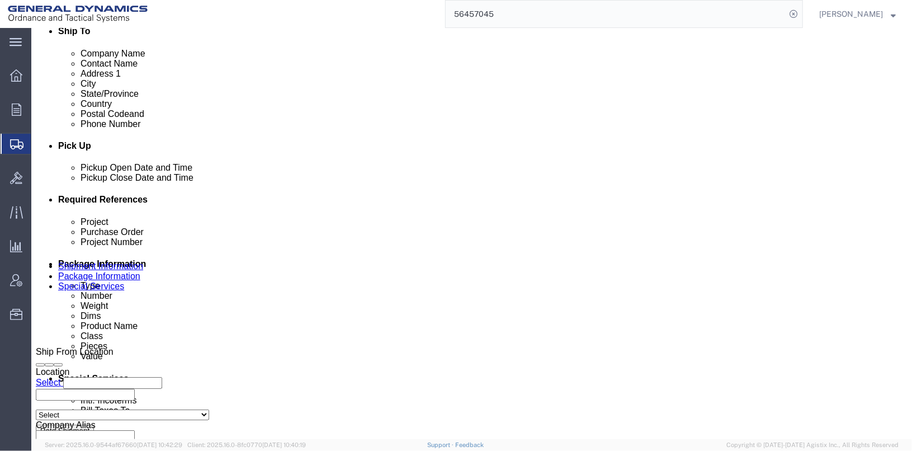
scroll to position [409, 0]
click div "[DATE] 4:54 PM"
type input "2:54 PM"
click button "Apply"
click div "[DATE] 3:54 PM"
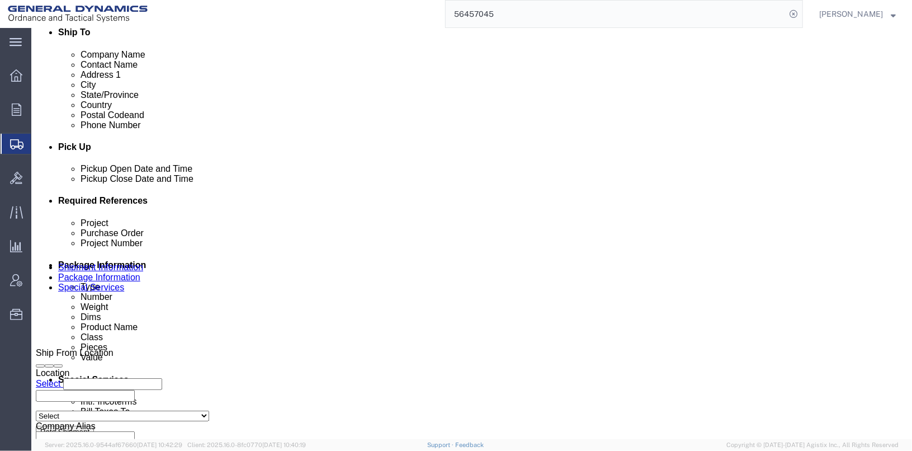
click input "3:54 PM"
click input "9:54 PM"
type input "9:54 AM"
click button "Apply"
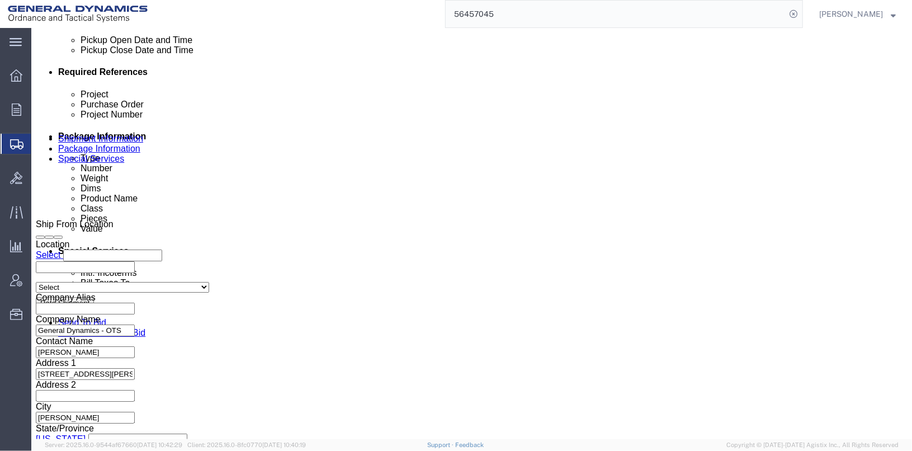
scroll to position [577, 0]
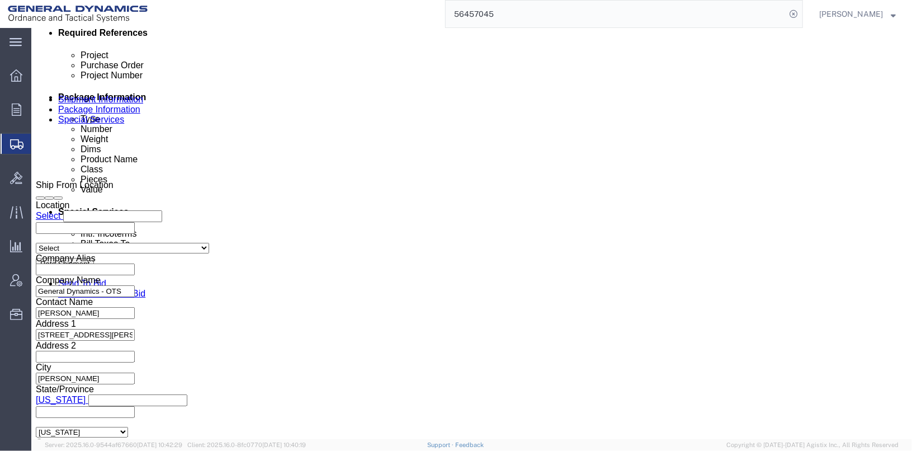
click button "Continue"
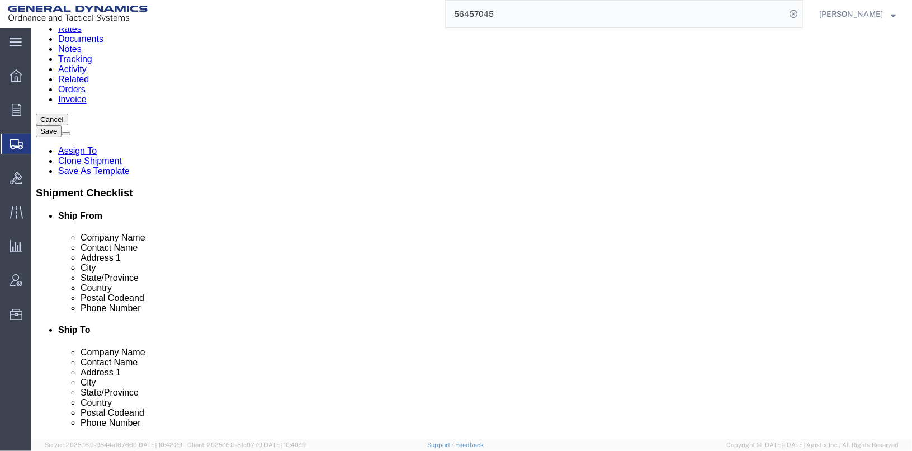
scroll to position [55, 0]
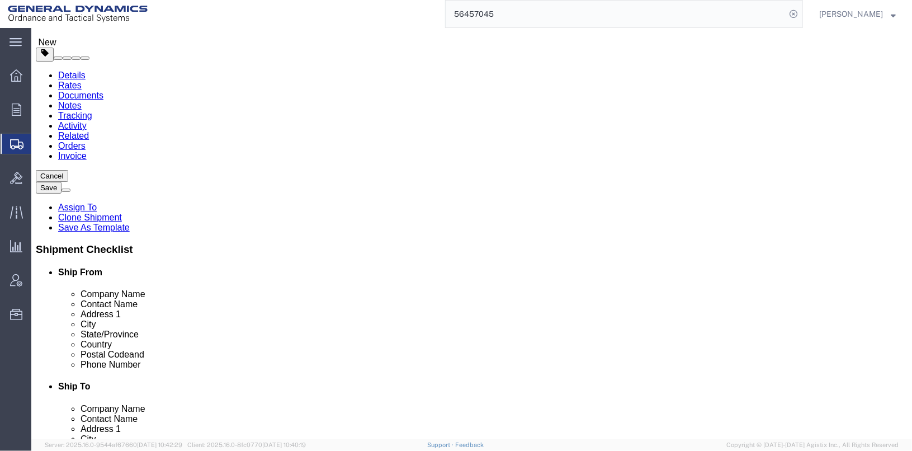
drag, startPoint x: 482, startPoint y: 239, endPoint x: 443, endPoint y: 240, distance: 38.6
click div "703.00 Select kgs lbs"
type input "843"
click dd "31.00 Each"
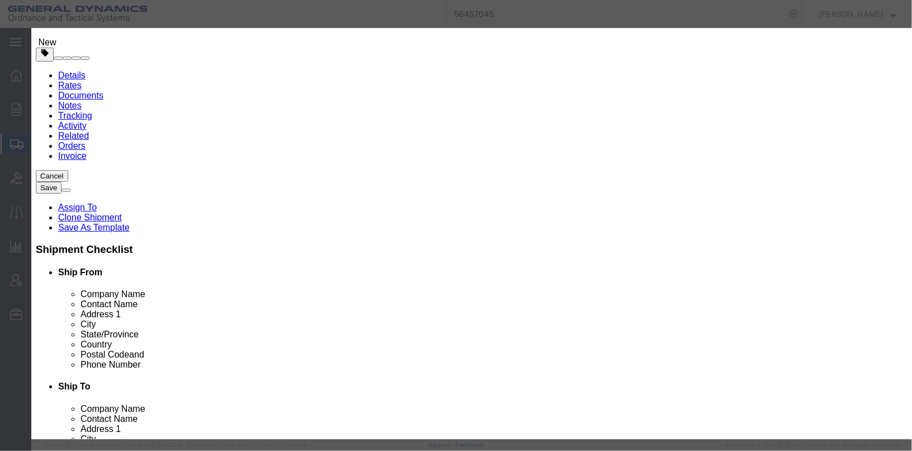
scroll to position [0, 0]
drag, startPoint x: 718, startPoint y: 97, endPoint x: 540, endPoint y: 102, distance: 177.9
click div "EMPTY M548 AMMUNITION CONTAINERS AND 1-1/4 BANDER SERIAL NUMBER HT20102079"
type textarea "EMPTY M548 AMMUNITION CONTAINERS AND"
drag, startPoint x: 267, startPoint y: 105, endPoint x: 235, endPoint y: 106, distance: 31.3
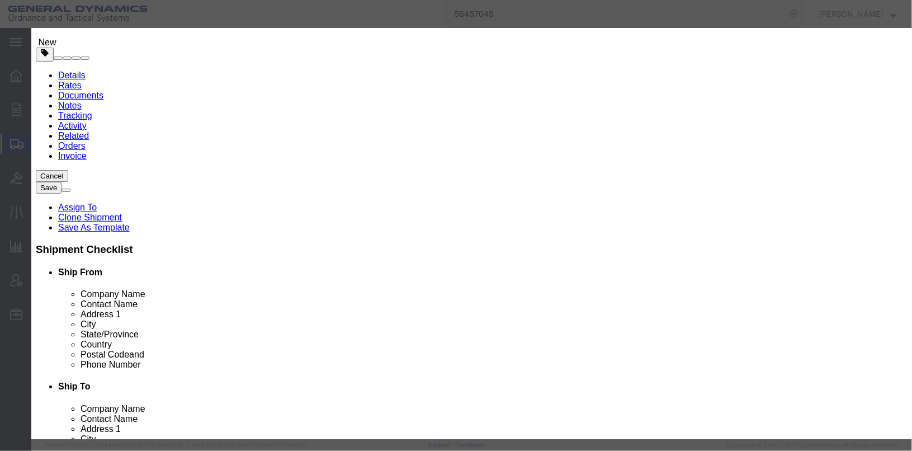
click div "31.00"
type input "36"
click textarea "EMPTY M548 AMMUNITION CONTAINERS AND 1-1/4 BANDER SERIAL NUMBER HT20102079"
type input "580.65"
click textarea "EMPTY M548 AMMUNITION CONTAINERS AND 1-1/4 BANDER SERIAL NUMBER HT20102079"
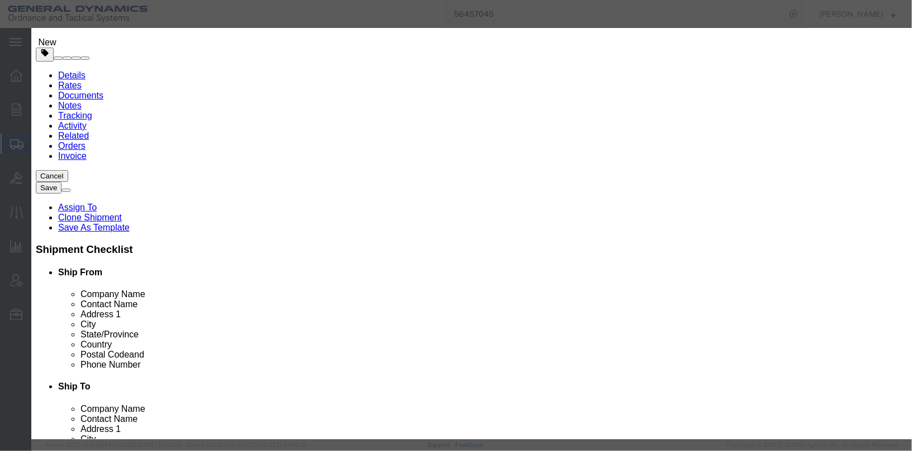
type textarea "EMPTY M548 AMMUNITION CONTAINERS AND 6 SIDE FRAME ASSEMBLY LOT 80586-020519"
click button "Save & Close"
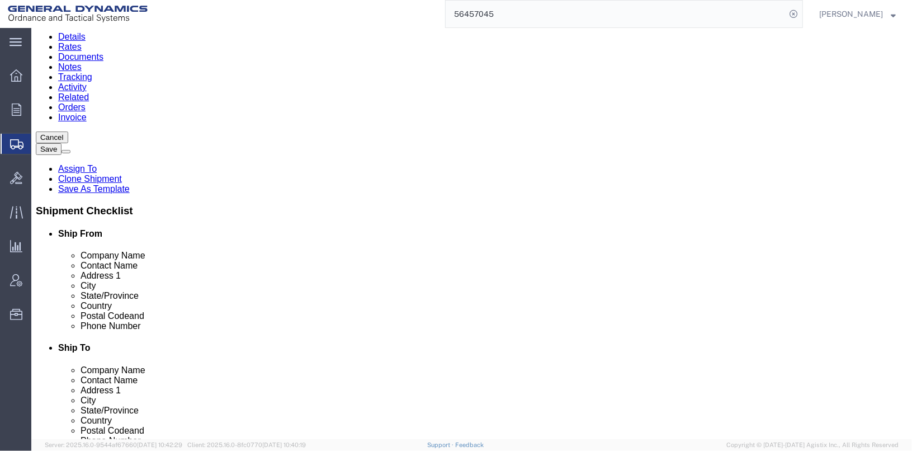
scroll to position [150, 0]
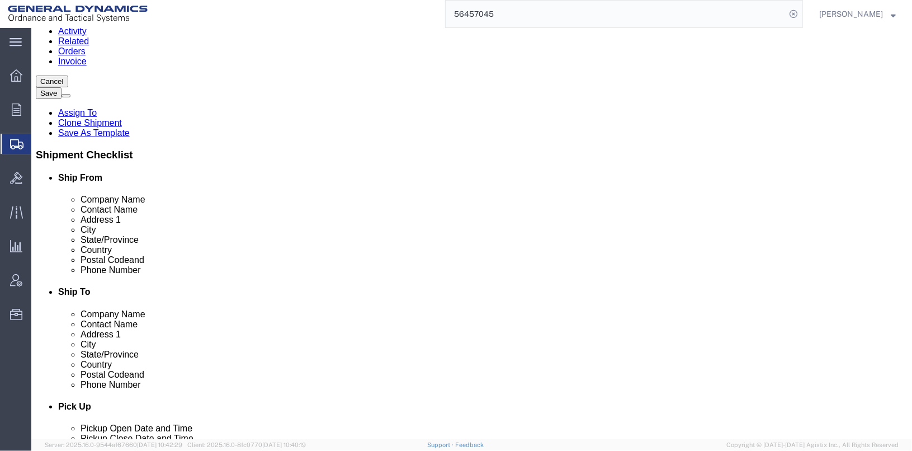
click dd "3.00 Each"
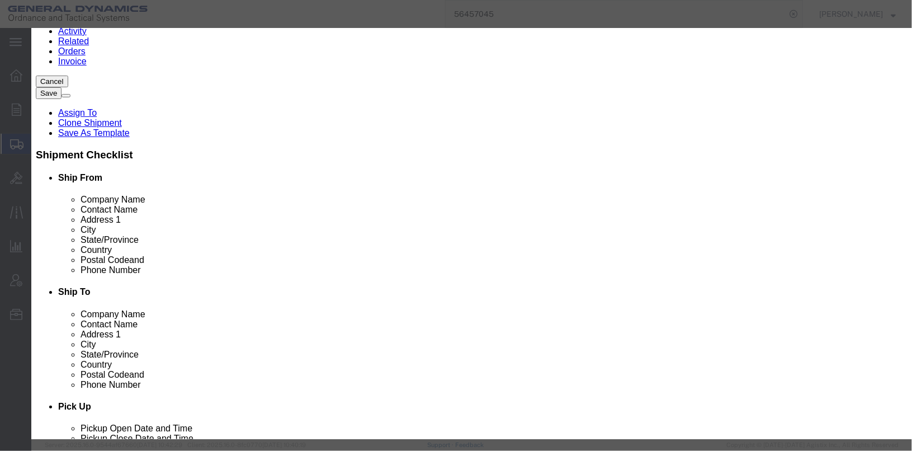
scroll to position [27, 0]
click button "Save & Close"
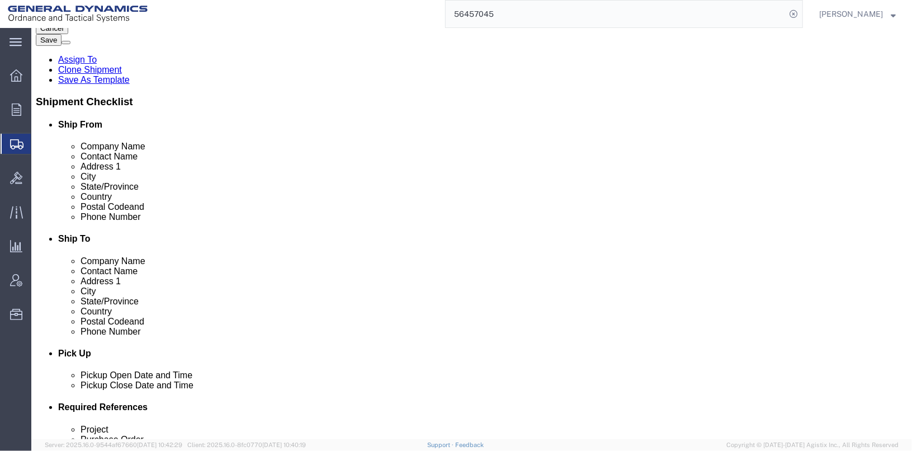
scroll to position [206, 0]
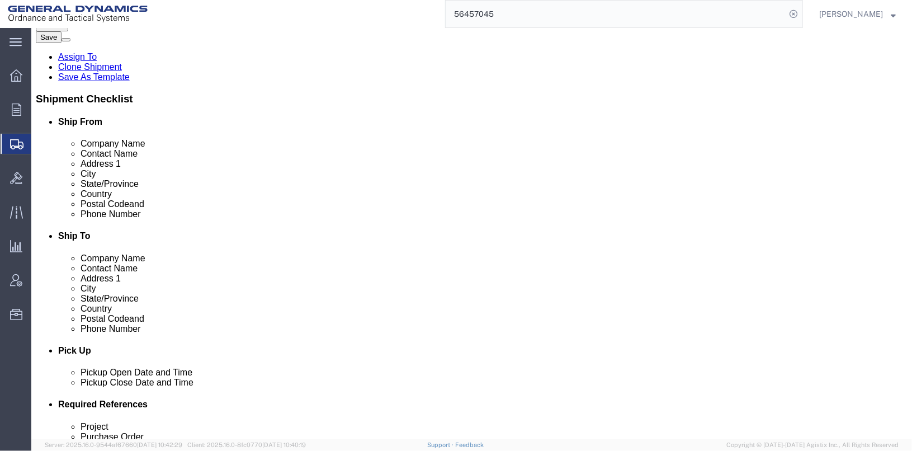
click dd "100.00 USD"
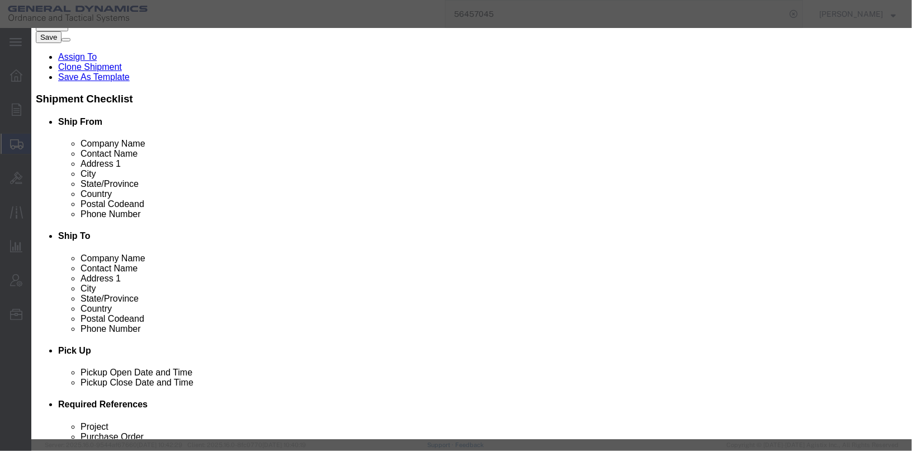
scroll to position [13, 0]
click textarea "SEAL STRAPPING 1-1/4 PART NUMBER: AOS006-002-20 LOT: 091321 STRAPPING, STEEL, 1…"
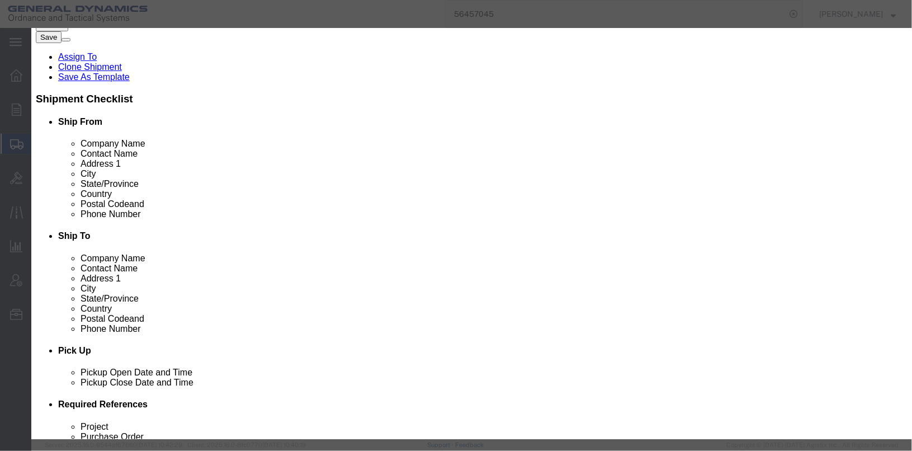
click div "SEAL STRAPPING 1-1/4 PART NUMBER: AOS006-002-20 LOT: 091321 STRAPPING, STEEL, 1…"
drag, startPoint x: 637, startPoint y: 101, endPoint x: 548, endPoint y: 103, distance: 89.0
click textarea "SEAL STRAPPING 1-1/4 PART NUMBER: AOS006-002-20 LOT: 091321 STRAPPING, STEEL, 1…"
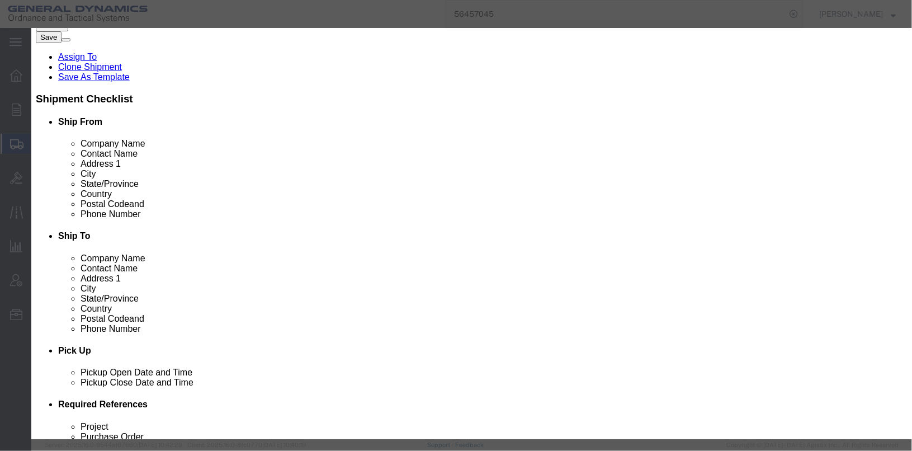
type textarea "SEAL STRAPPING 1-1/4 PART NUMBER: AOS006-002-20 LOT: 81722-120519"
click button "Close"
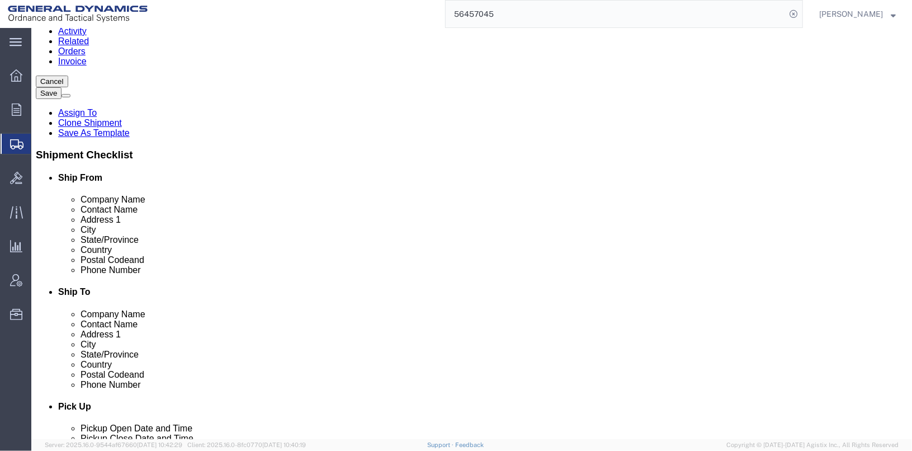
scroll to position [206, 0]
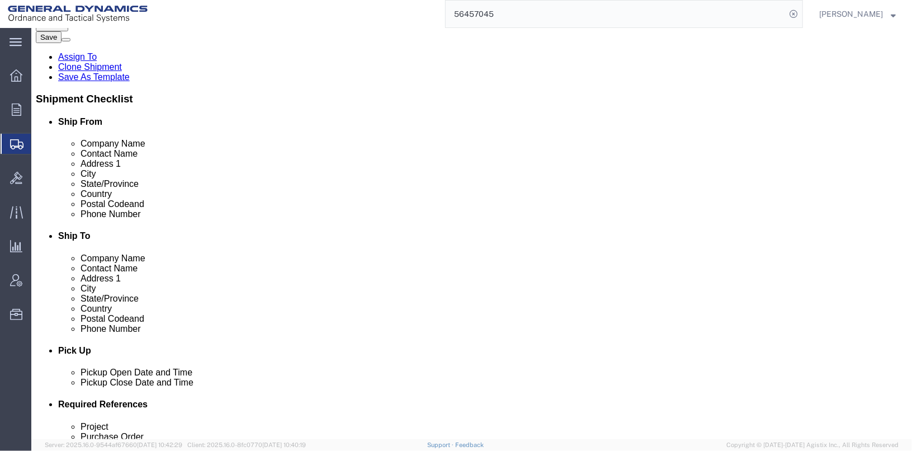
click div "Pieces: 2.00 Each Total value: 100.00 USD"
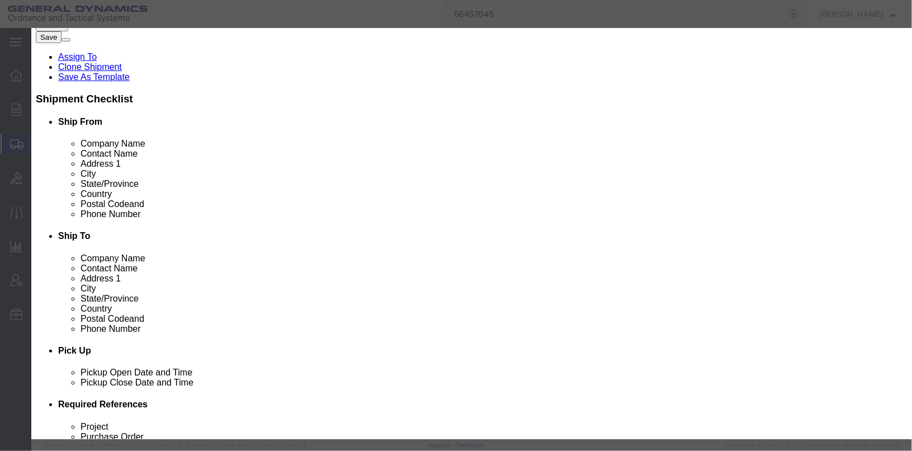
scroll to position [7, 0]
click input "AOS006-002-20"
type input "AOS006-10-20"
click div "Commodity library Product Name SEAL STRAPPING 1-1/4 FINISH B Pieces 2.00 Select…"
click input "SEAL STRAPPING 1-1/4 FINISH B"
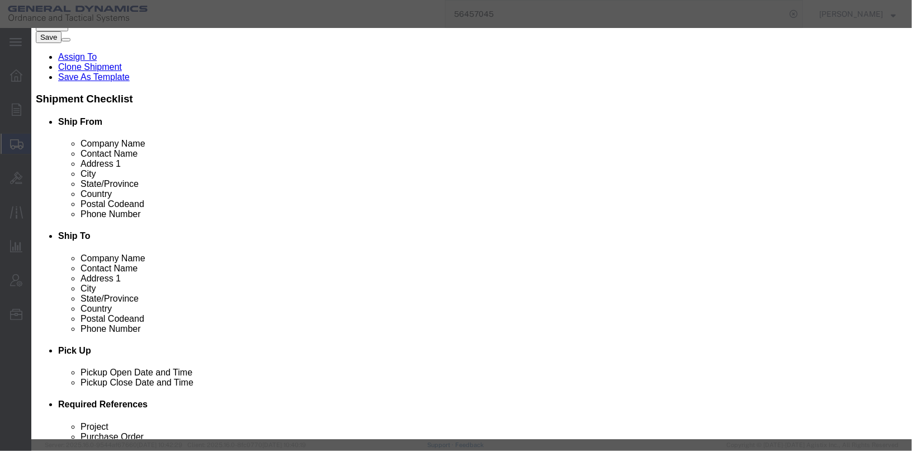
type input "SEAL STRAPPING 1-1/4"
click div "Commodity library"
click textarea "SEAL STRAPPING 1-1/4 PART NUMBER: AOS006-002-20 LOT: 091321 STRAPPING, STEEL, 1…"
type textarea "SEAL STRAPPING 1-1/4 PART NUMBER: AOS006--010 LOT: 091321 STRAPPING, STEEL, 1-1…"
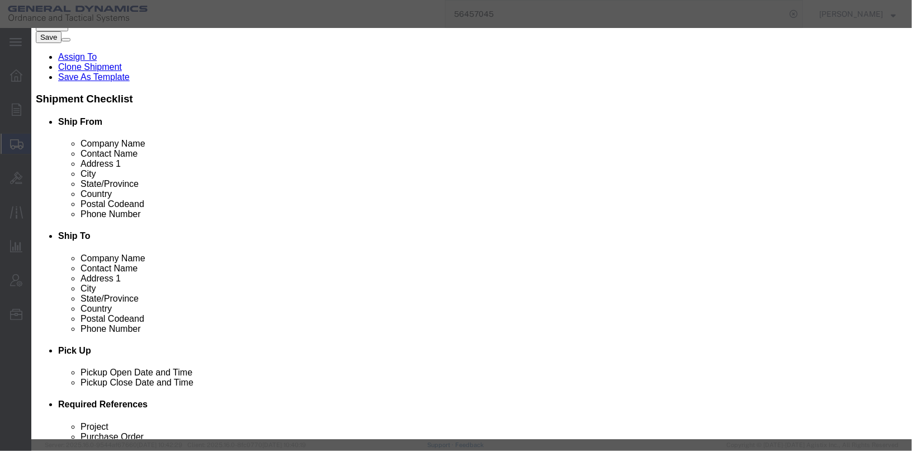
click input "AOS006-10-20"
type input "AOS006-010-20"
click td "Model:"
checkbox input "true"
select select "USD"
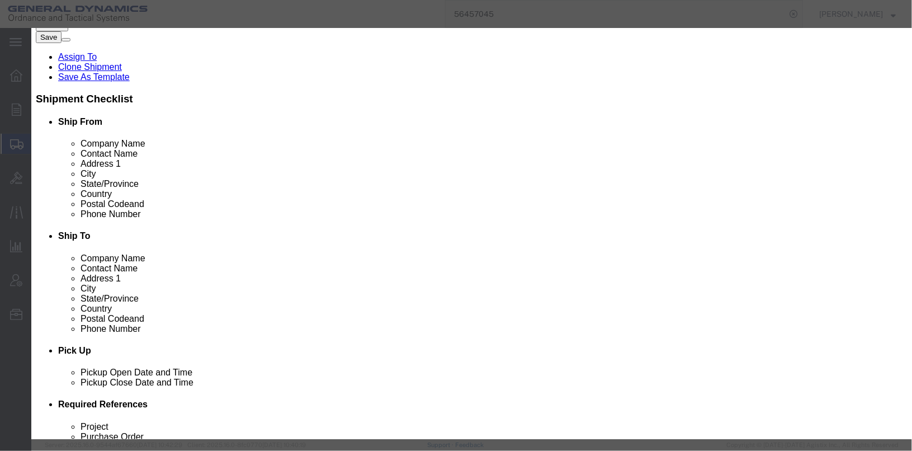
select select
type input "STRAPPING STEEL 1-1/4 X .035 (Roll)"
type input "AOS006-010-20"
type textarea "STRAPPING STEEL 1-1/4 X .035 (Roll)"
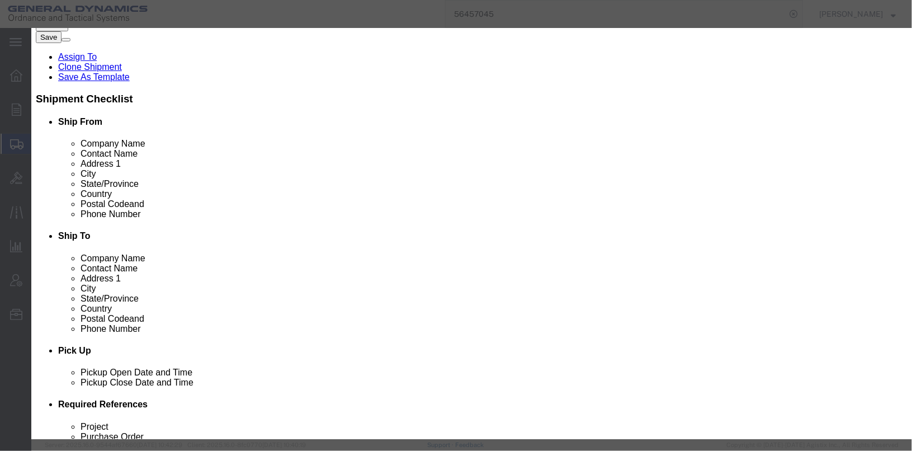
type input "AOS006-010-20"
click input "text"
type input "2"
click input "text"
type input "100"
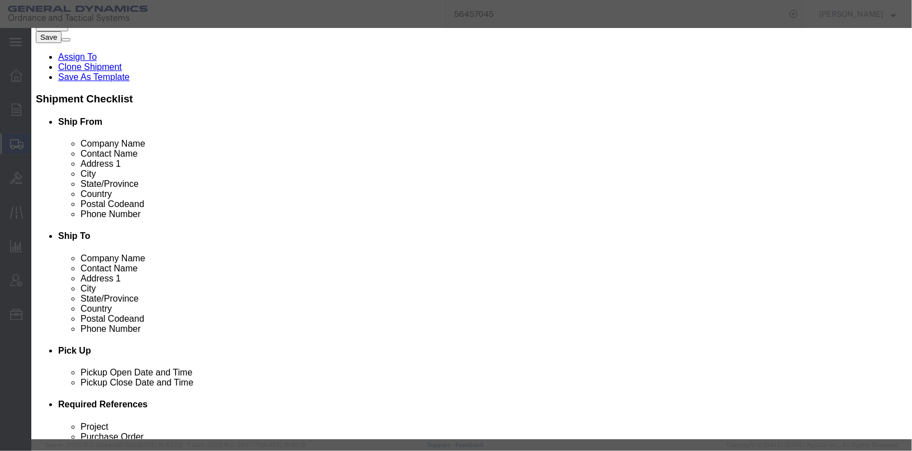
click select "Select 50 55 60 65 70 85 92.5 100 125 175 250 300 400"
select select "55"
click select "Select 50 55 60 65 70 85 92.5 100 125 175 250 300 400"
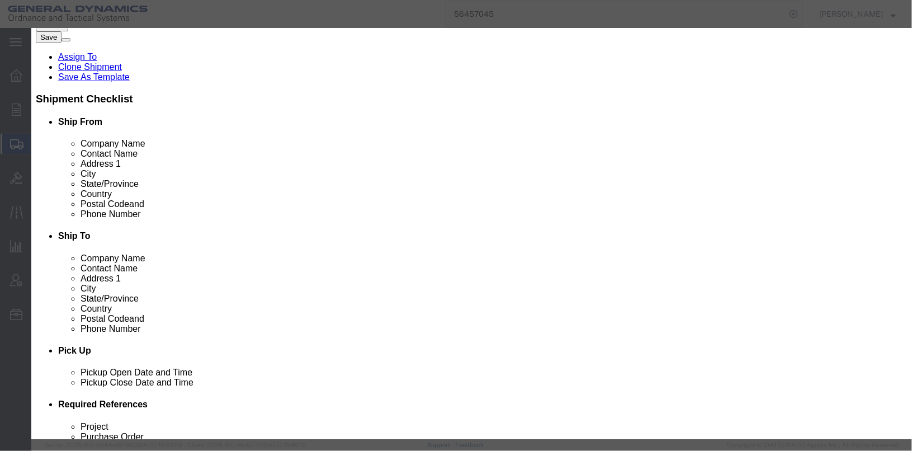
click textarea "SEAL STRAPPING 1-1/4 PART NUMBER: AOS006-002-20 LOT: 091321 STRAPPING, STEEL, 1…"
type textarea "STRAPPING STEEL 1-1/4 X .035 (Roll) LOT 091321 2 ROLLS ASTM D3953 TYPE 1"
click button "Save & Close"
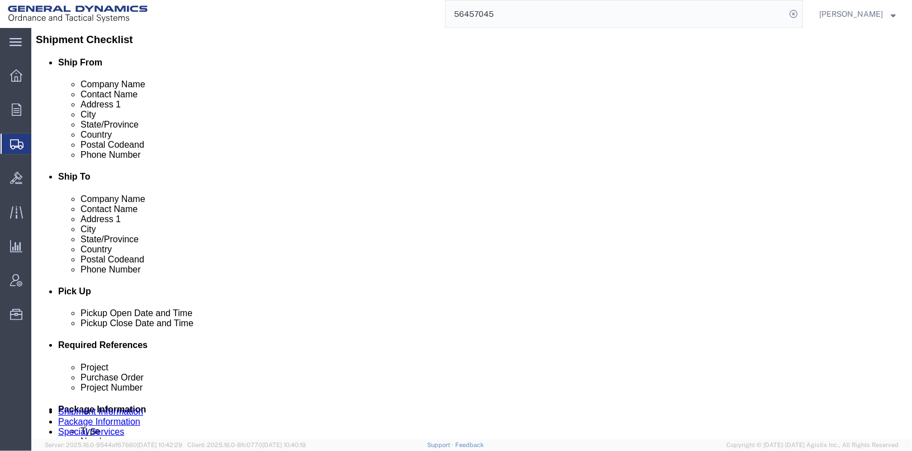
scroll to position [318, 0]
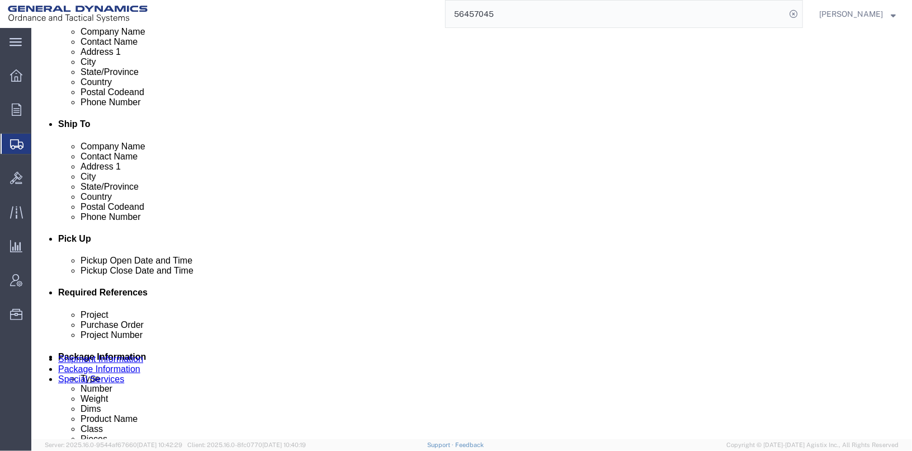
click dd "6.00 Each"
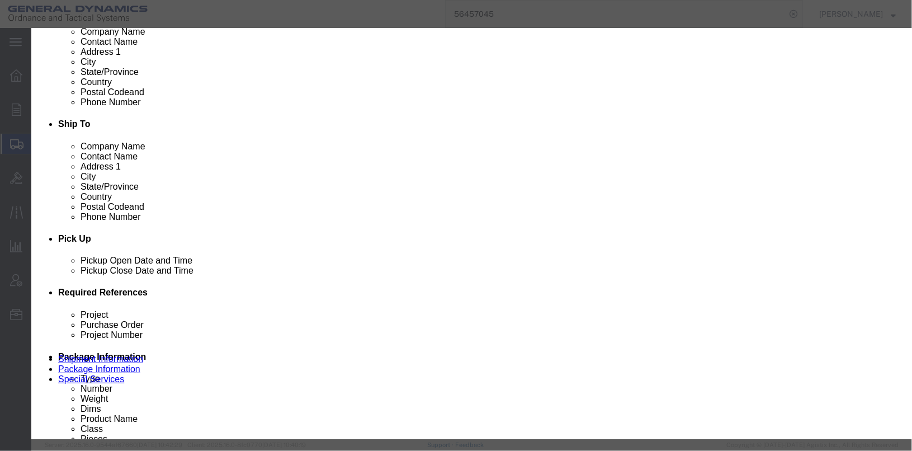
drag, startPoint x: 289, startPoint y: 201, endPoint x: 199, endPoint y: 201, distance: 90.0
click div "SKU [PHONE_NUMBER]"
type input "HT20102079"
drag, startPoint x: 342, startPoint y: 88, endPoint x: 217, endPoint y: 87, distance: 124.7
click div "Product Name SIDE FRAME ASSEMBLY"
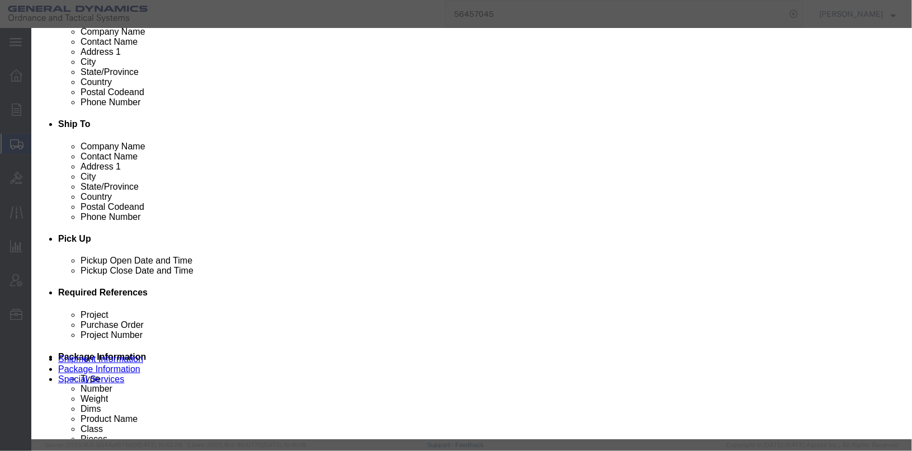
drag, startPoint x: 301, startPoint y: 205, endPoint x: 235, endPoint y: 203, distance: 66.6
click div "SKU HT20102079"
drag, startPoint x: 658, startPoint y: 98, endPoint x: 520, endPoint y: 82, distance: 139.7
click div "Description SIDE FRAME ASSEMBLY PART NUMBER: [PHONE_NUMBER] LOT: 80586-020519 S…"
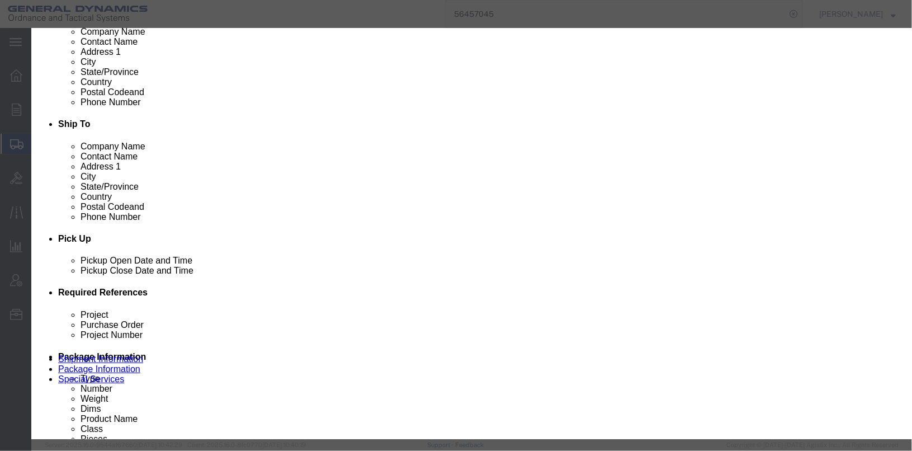
drag, startPoint x: 334, startPoint y: 83, endPoint x: 220, endPoint y: 77, distance: 114.3
click div "Commodity library Product Name SIDE FRAME ASSEMBLY Pieces 6.00 Select Bag Barre…"
drag, startPoint x: 307, startPoint y: 207, endPoint x: 215, endPoint y: 201, distance: 92.5
click div "SKU HT20102079"
type input "00018"
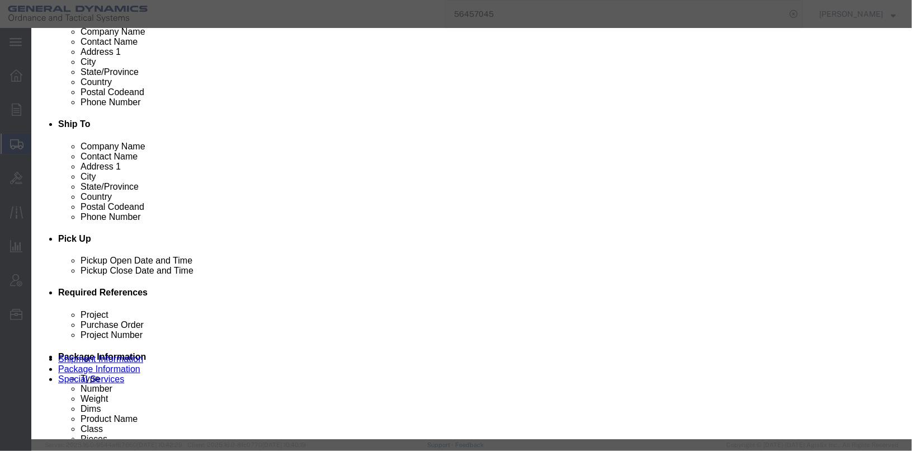
drag, startPoint x: 346, startPoint y: 85, endPoint x: 215, endPoint y: 79, distance: 131.0
click div "Product Name SIDE FRAME ASSEMBLY"
type input "PNEUMATIC BANDER"
drag, startPoint x: 276, startPoint y: 110, endPoint x: 220, endPoint y: 105, distance: 55.5
click div "Pieces Number of pieces inside all the packages 6.00 Select Bag Barrels 100Boar…"
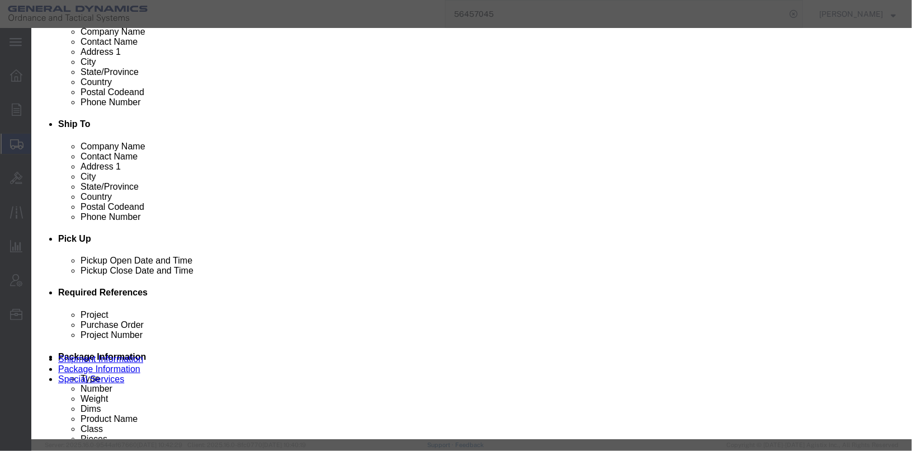
type input "1"
type input "16.67"
click label "Class 18 standardized commodity classifications indicating transportability"
paste textarea "HT20102079"
click textarea "SIDE FRAME ASSEMBLY PART NUMBER: [PHONE_NUMBER] LOT: 80586-020519 SIDE FRAME AS…"
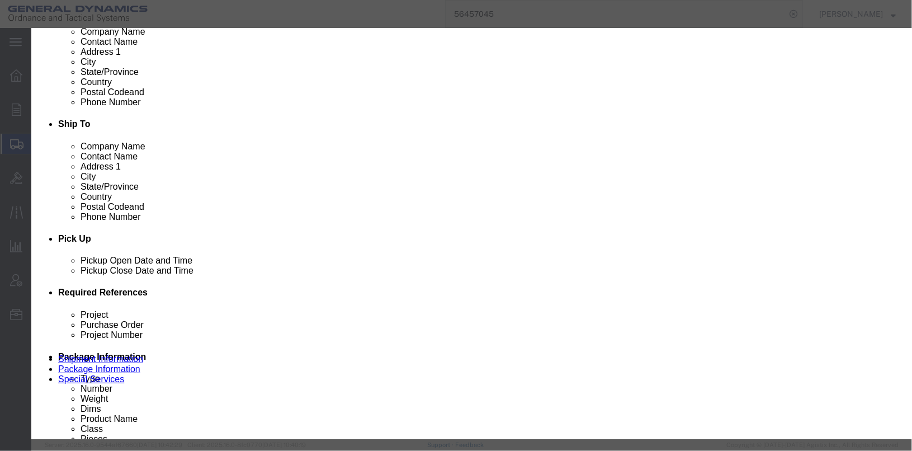
click textarea "SIDE FRAME ASSEMBLY PART NUMBER: [PHONE_NUMBER] LOT: 80586-020519 SIDE FRAME AS…"
type textarea "SERIAL# HT20102079 1-1/4 BANDER"
click button "Save & Close"
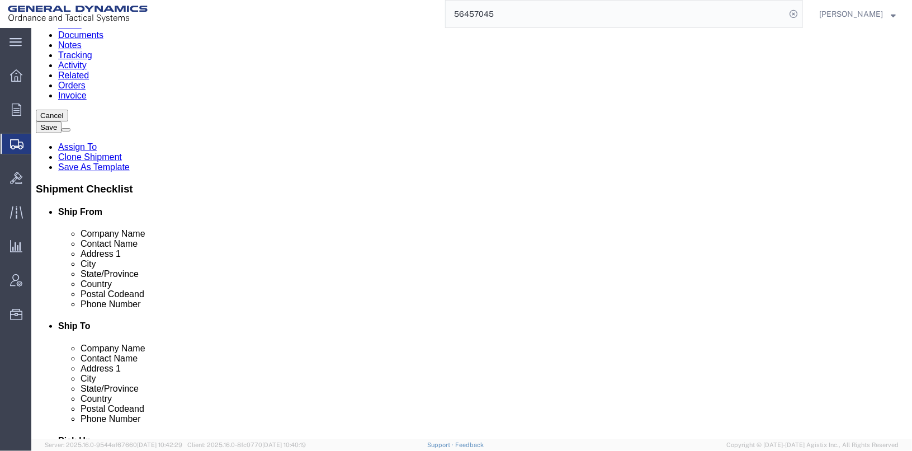
scroll to position [94, 0]
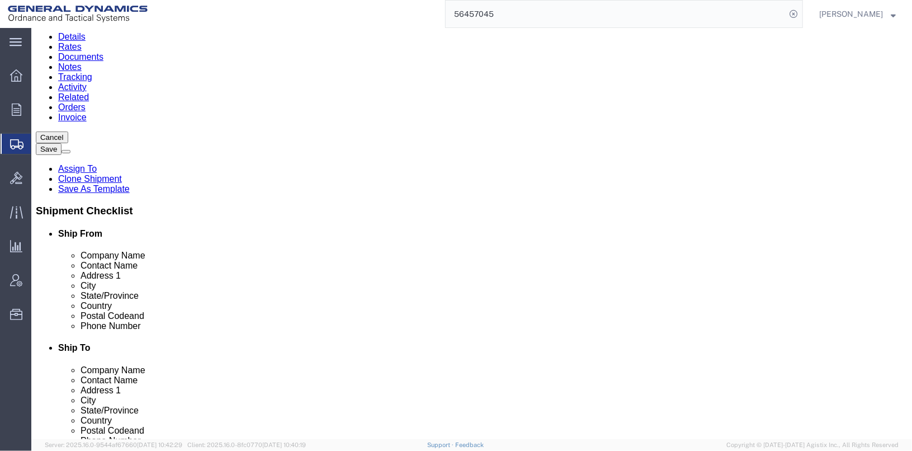
click div "Pieces: 36.00 Each Total value: 580.65 USD"
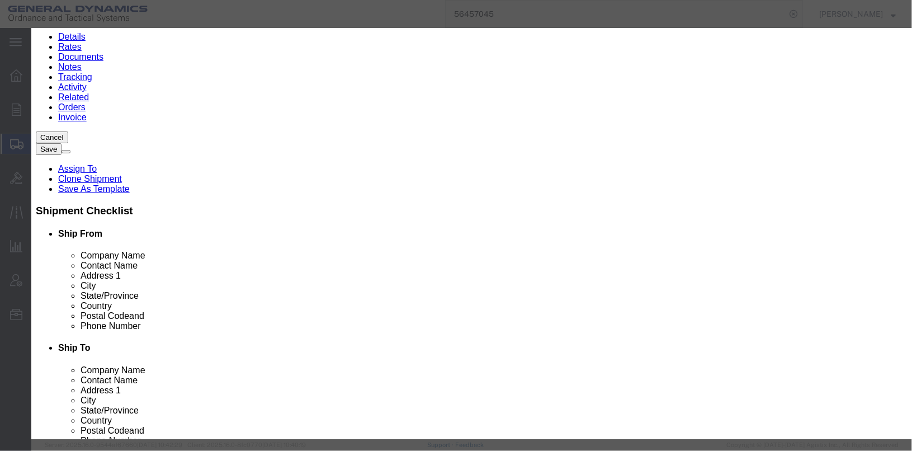
click input "EMPTY M548 AMMUNITION CONTAINERS AND BANDER"
click input "EMPTY M548 AMMUNITION CONTAINERS AND ANDER"
type input "EMPTY M548 AMMUNITION CONTAINERS AND SIDE FRAME ASSEMBLY"
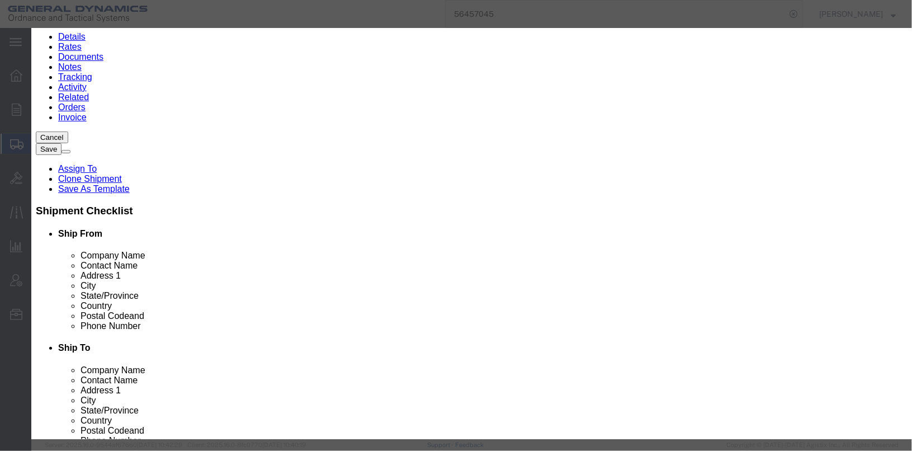
click button "Save & Close"
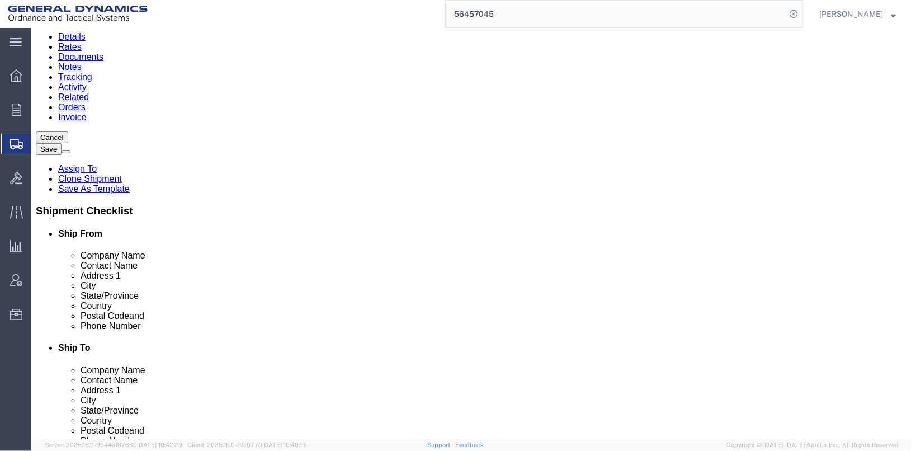
drag, startPoint x: 154, startPoint y: 211, endPoint x: 114, endPoint y: 206, distance: 40.0
click div "Weight 381.00 Select kgs lbs Ship. t°"
type input "576"
click label "Dimensions"
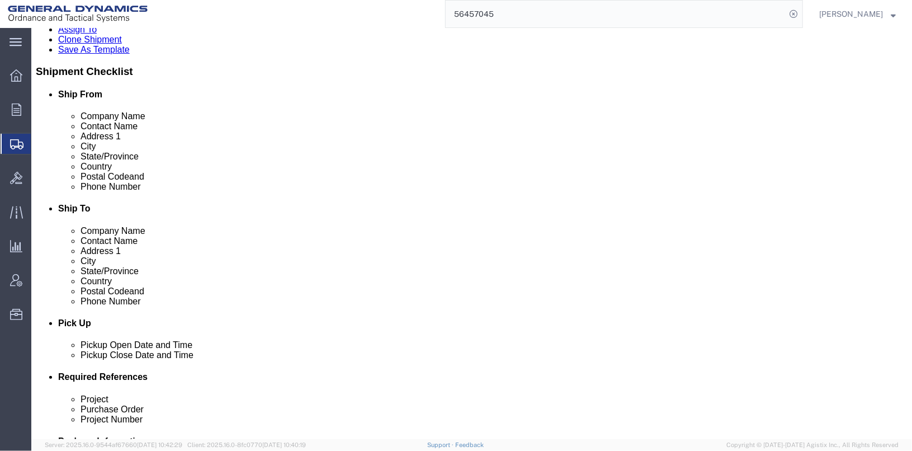
scroll to position [262, 0]
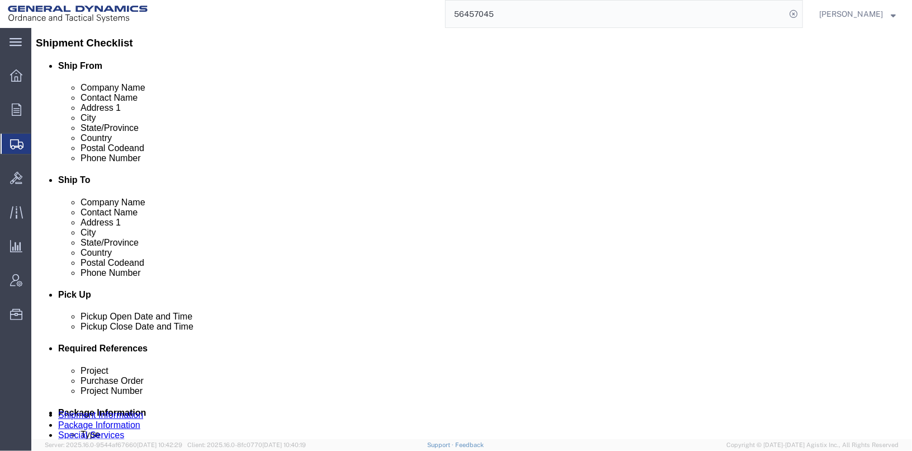
click link "Add Content"
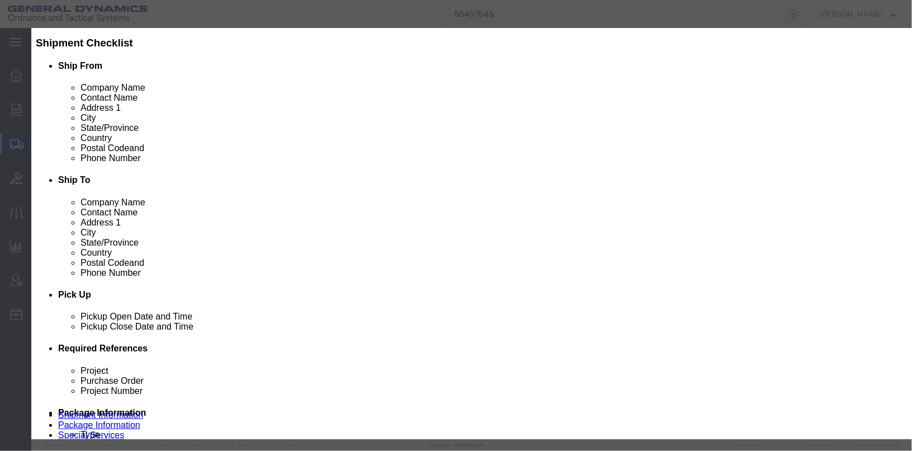
click input "text"
click input "AOS006+-002-20"
type input "AOS006-002-20"
click td "Model:"
checkbox input "true"
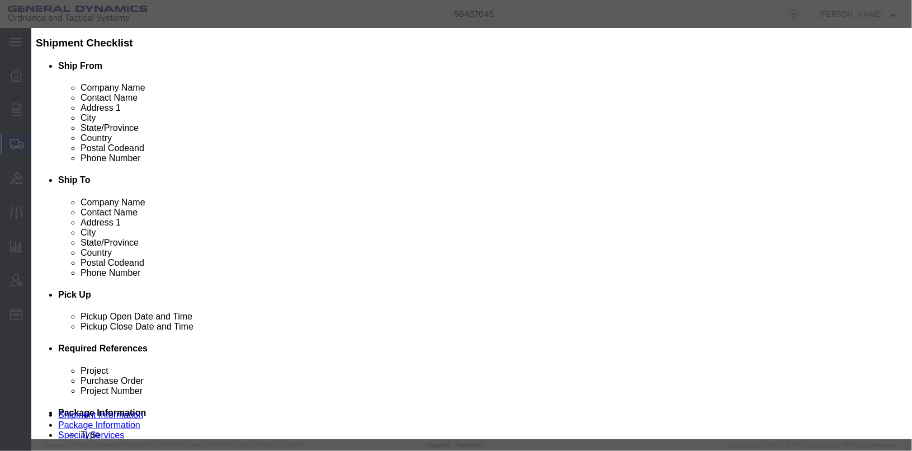
select select "USD"
select select "US"
select select "ORGN"
select select
type input "SEAL STRAPPING 1-1/4 FINISH B"
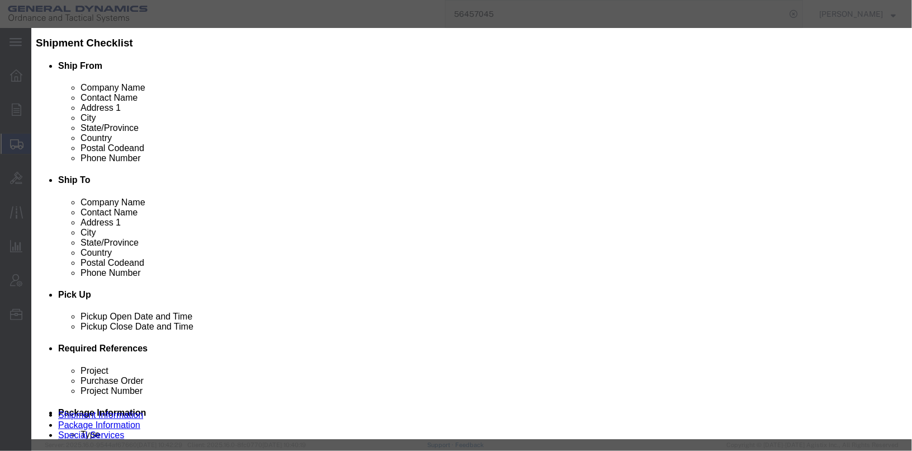
type input "AOS006-002-20"
type textarea "SEAL STRAPPING 1-1/4 FINISH B"
type input "[PERSON_NAME],[GEOGRAPHIC_DATA]"
type input "AOS006-002-20"
click input "text"
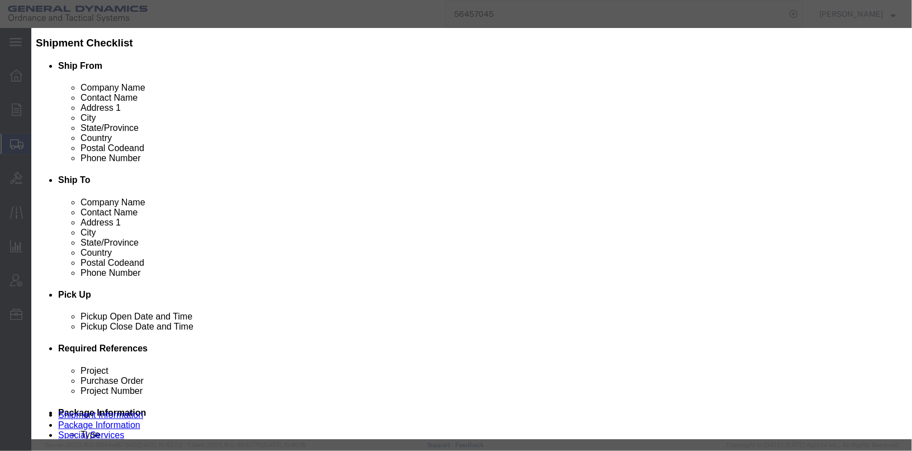
type input "30"
click input "text"
type input "100"
click select "Select 50 55 60 65 70 85 92.5 100 125 175 250 300 400"
select select "55"
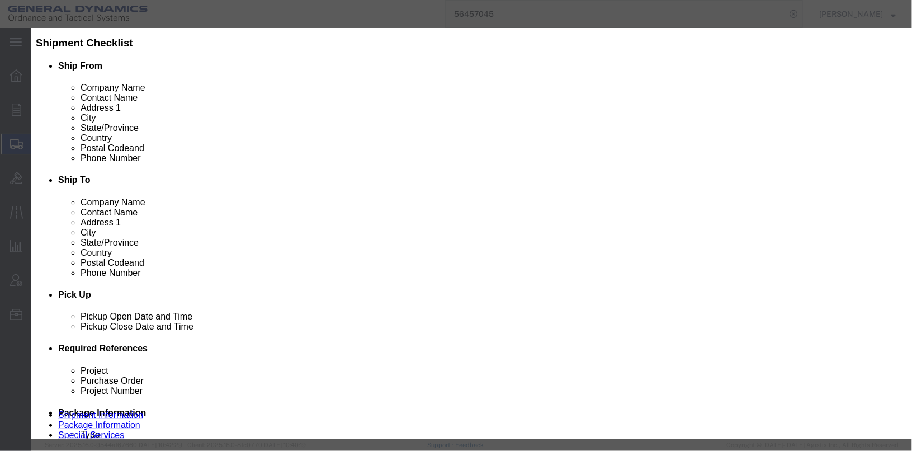
click select "Select 50 55 60 65 70 85 92.5 100 125 175 250 300 400"
click input "checkbox"
checkbox input "false"
click textarea "SEAL STRAPPING 1-1/4 FINISH B"
type textarea "SEAL STRAPPING 1-1/4 FINISH B LOT# 81722-120519"
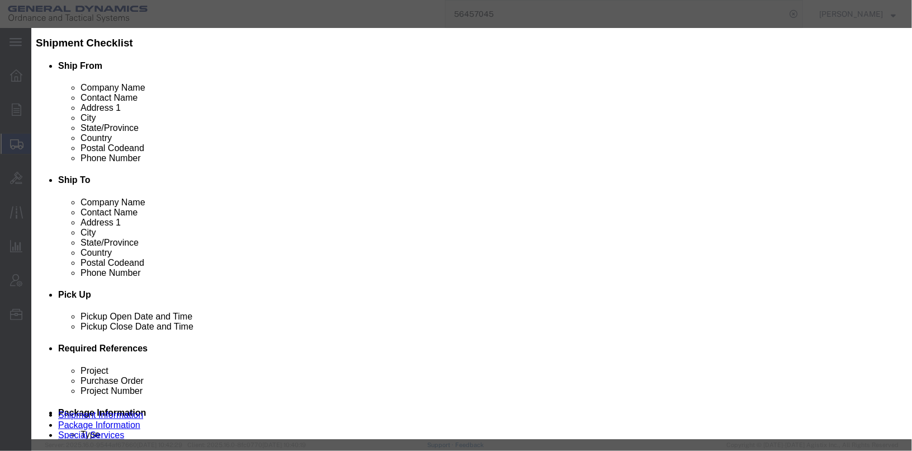
click button "Save & Close"
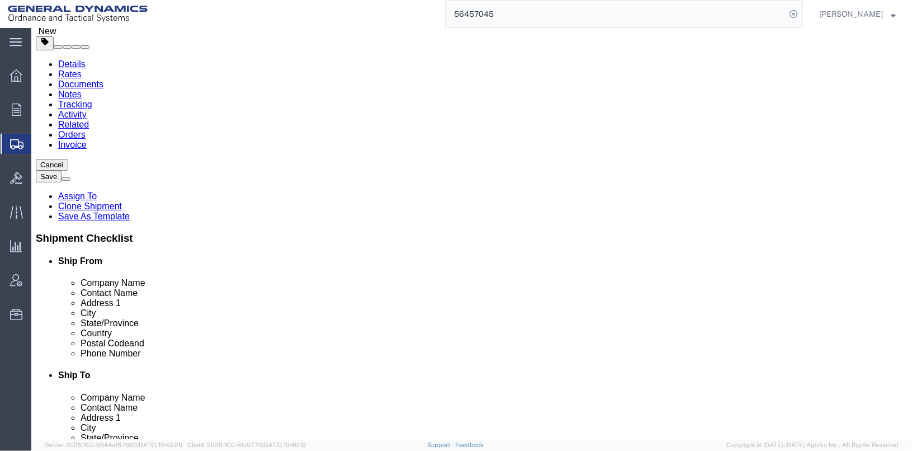
scroll to position [0, 0]
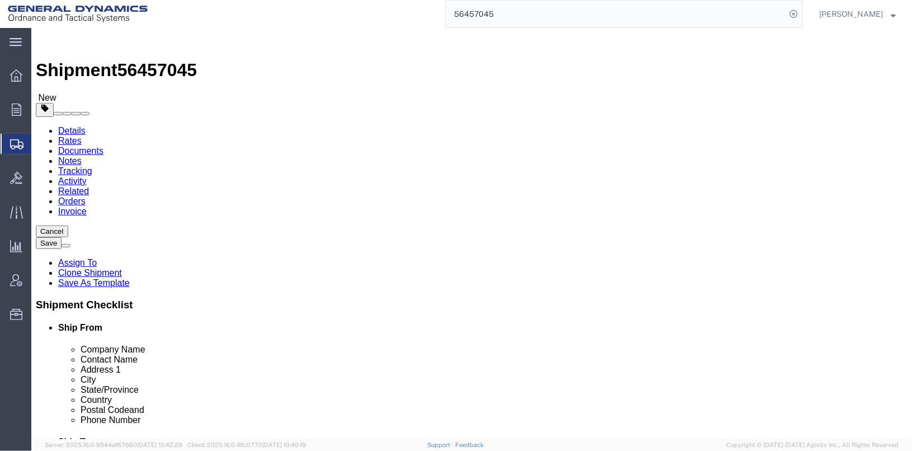
click button "Save"
click div
click button "Save"
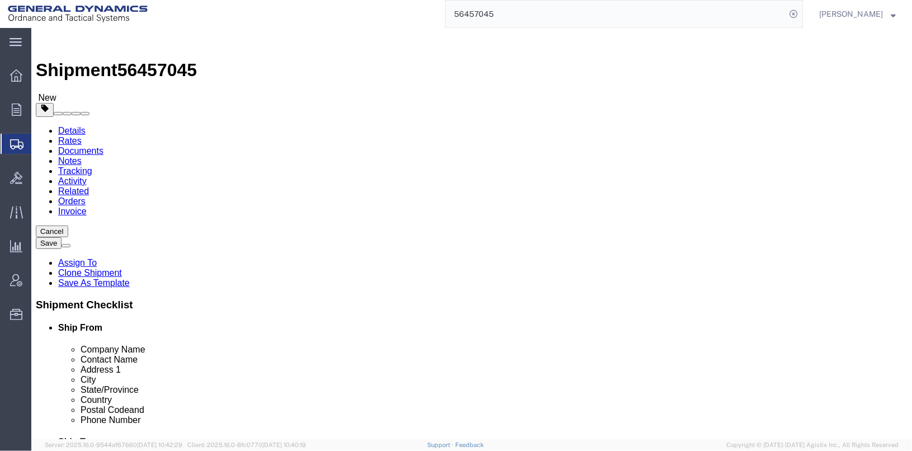
click button "Save"
